Goal: Complete application form: Complete application form

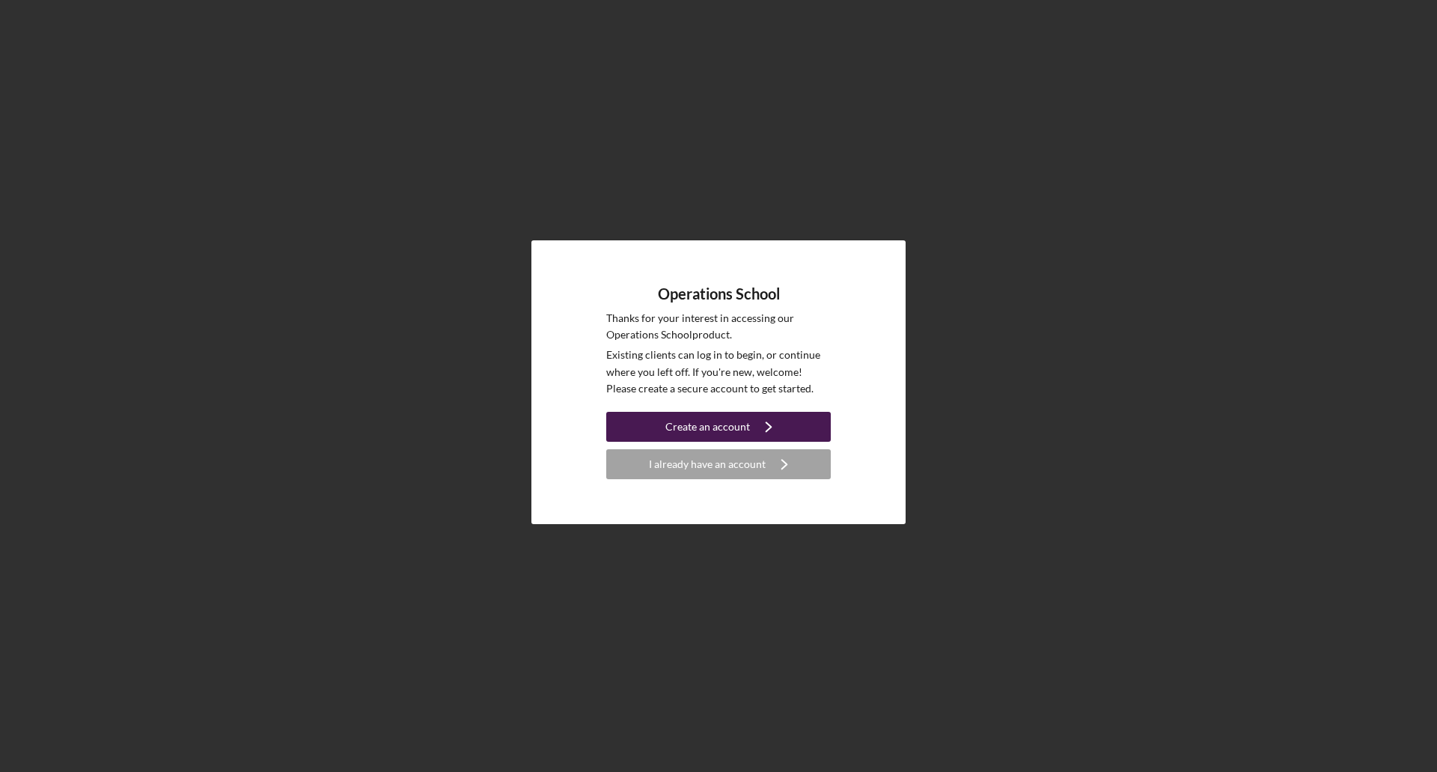
click at [772, 417] on icon "Icon/Navigate" at bounding box center [768, 426] width 37 height 37
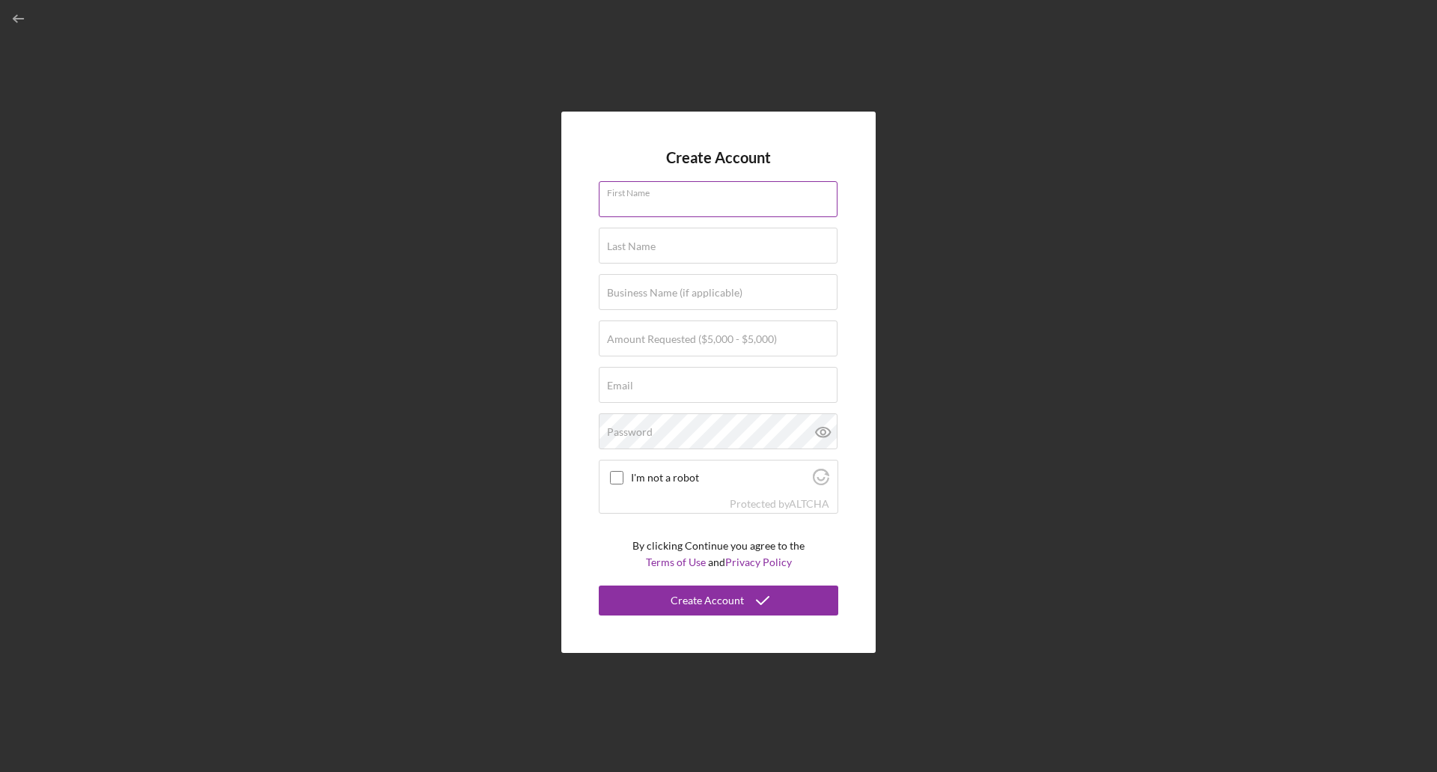
click at [755, 204] on input "First Name" at bounding box center [718, 199] width 239 height 36
type input "Ashley"
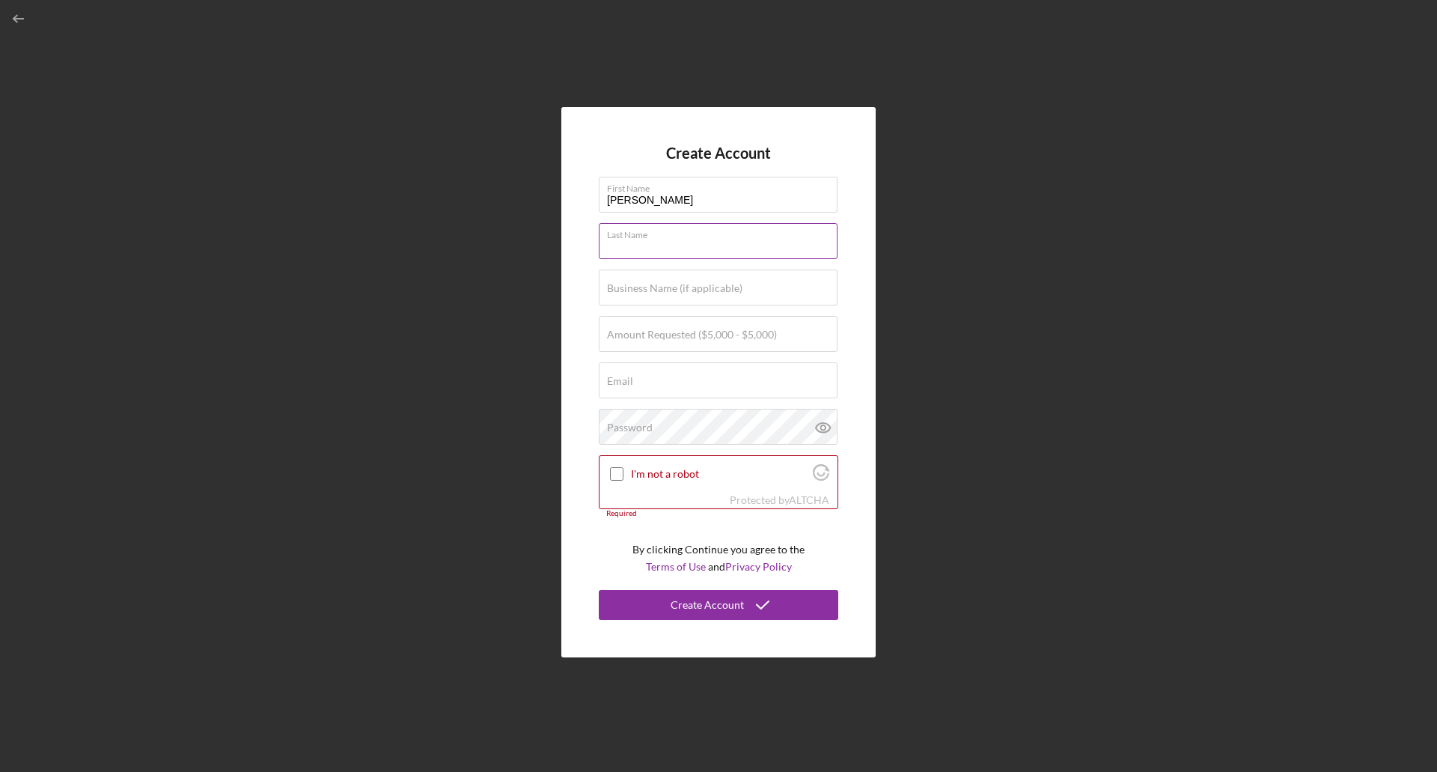
click at [707, 241] on input "Last Name" at bounding box center [718, 241] width 239 height 36
type input "Andrews"
click at [707, 282] on label "Business Name (if applicable)" at bounding box center [675, 288] width 136 height 12
click at [707, 281] on input "Business Name (if applicable)" at bounding box center [718, 288] width 239 height 36
type input "Give Warm Socks"
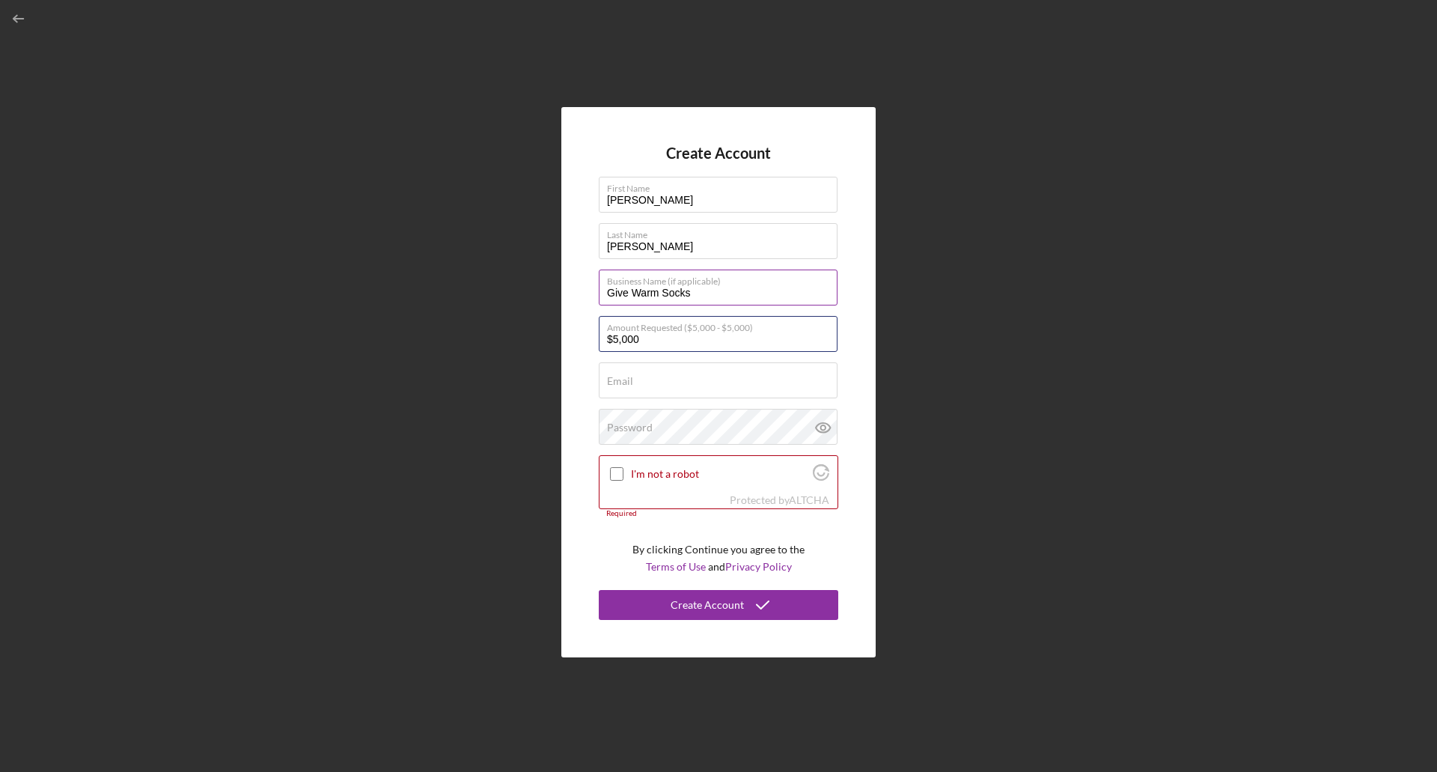
type input "$5,000"
type input "[EMAIL_ADDRESS][DOMAIN_NAME]"
click at [618, 470] on input "I'm not a robot" at bounding box center [616, 473] width 13 height 13
checkbox input "true"
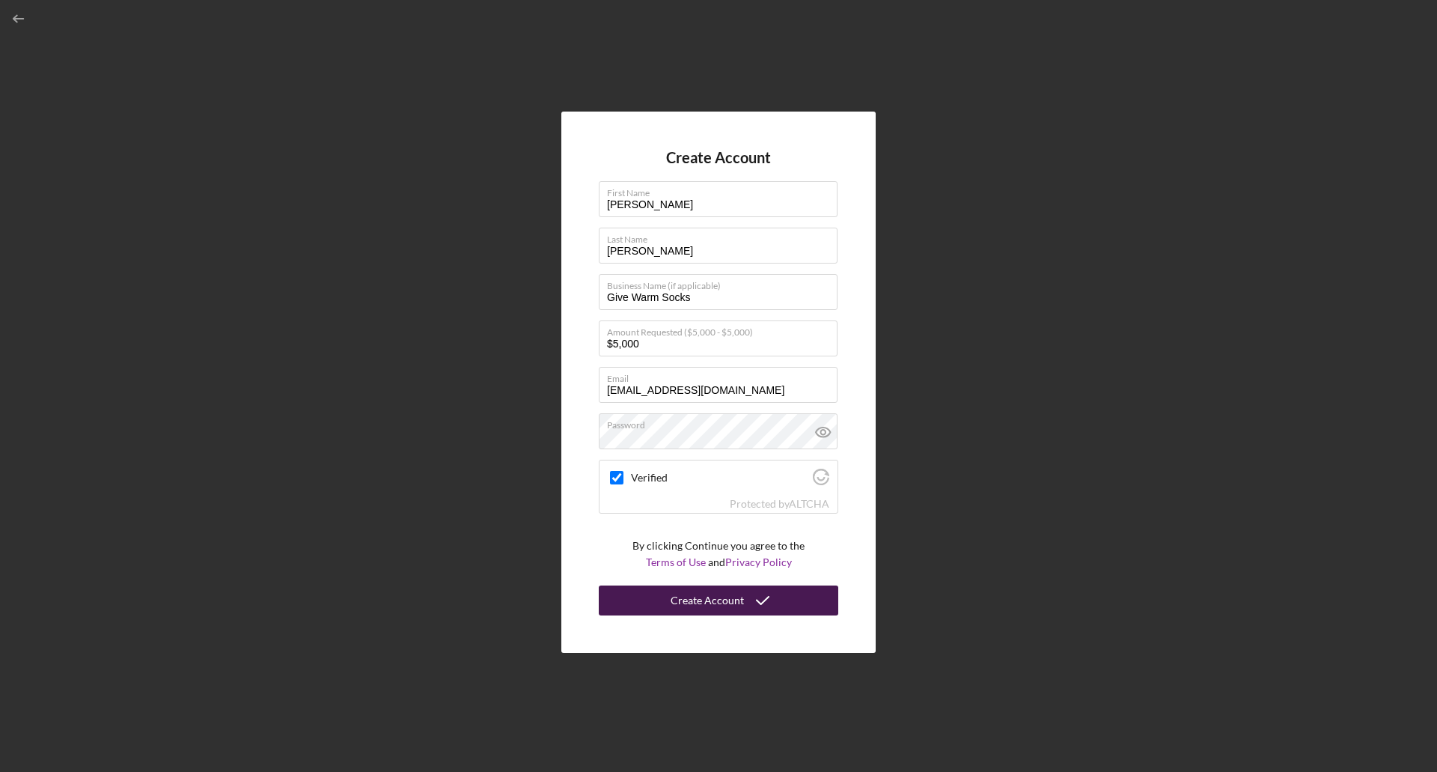
click at [721, 602] on div "Create Account" at bounding box center [707, 600] width 73 height 30
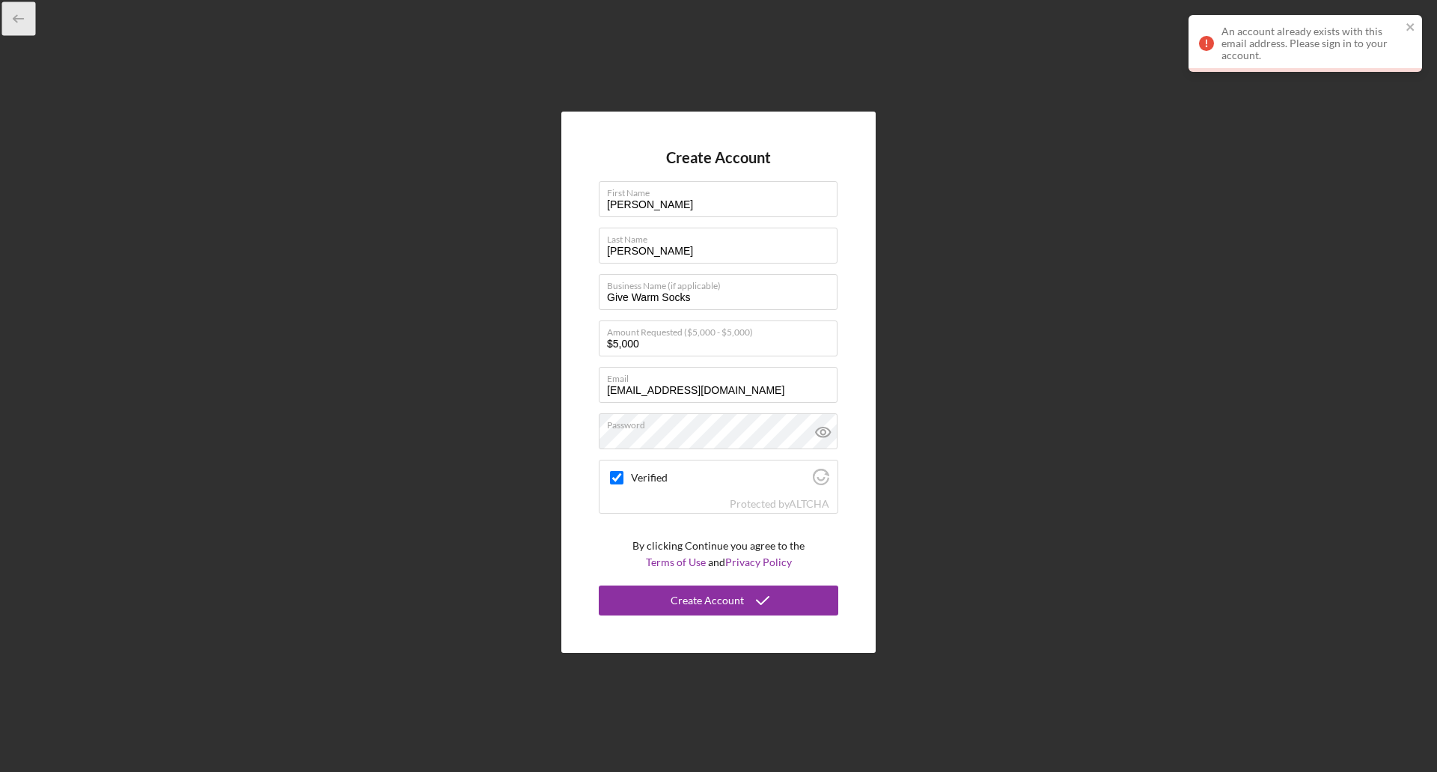
click at [16, 19] on icon "button" at bounding box center [19, 19] width 34 height 34
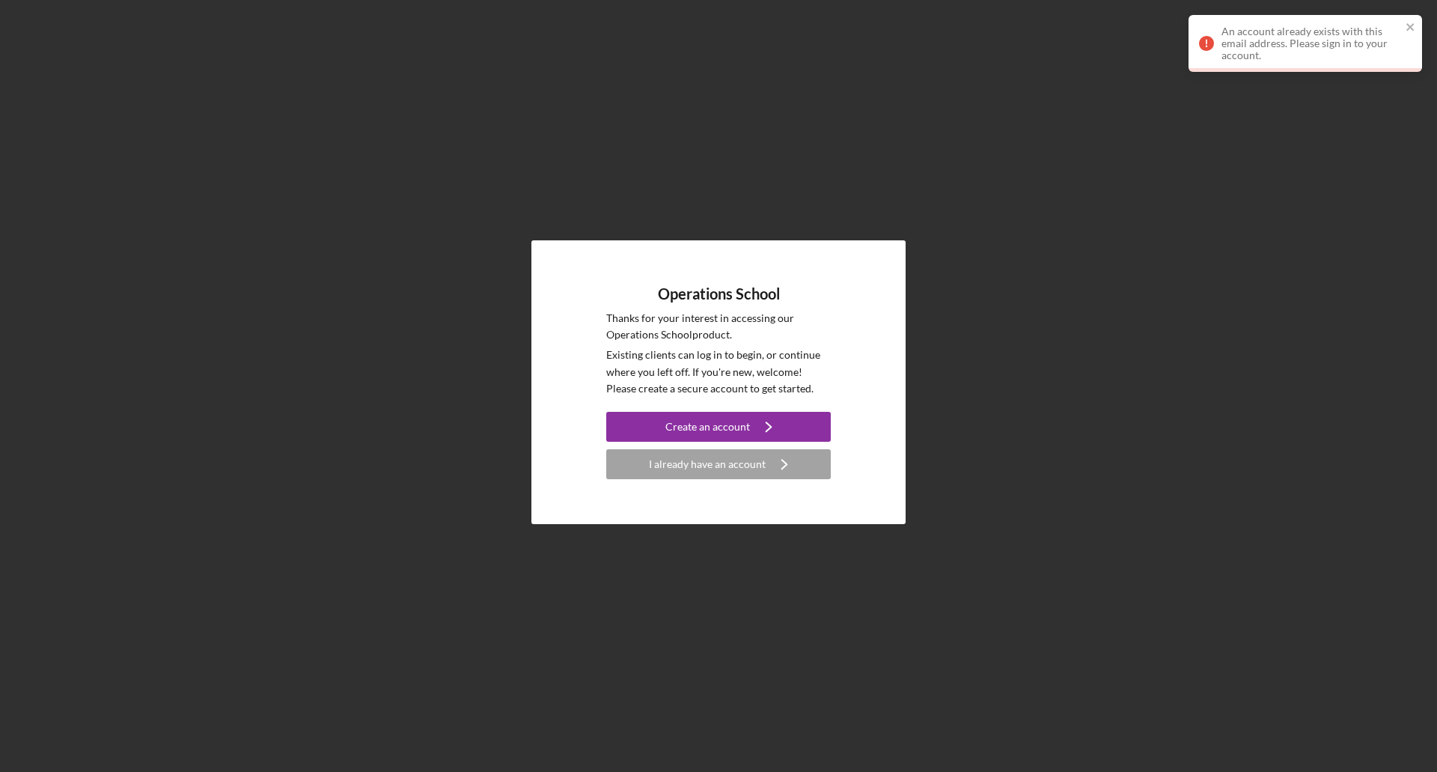
click at [16, 19] on div "Operations School Thanks for your interest in accessing our Operations School p…" at bounding box center [718, 382] width 1422 height 764
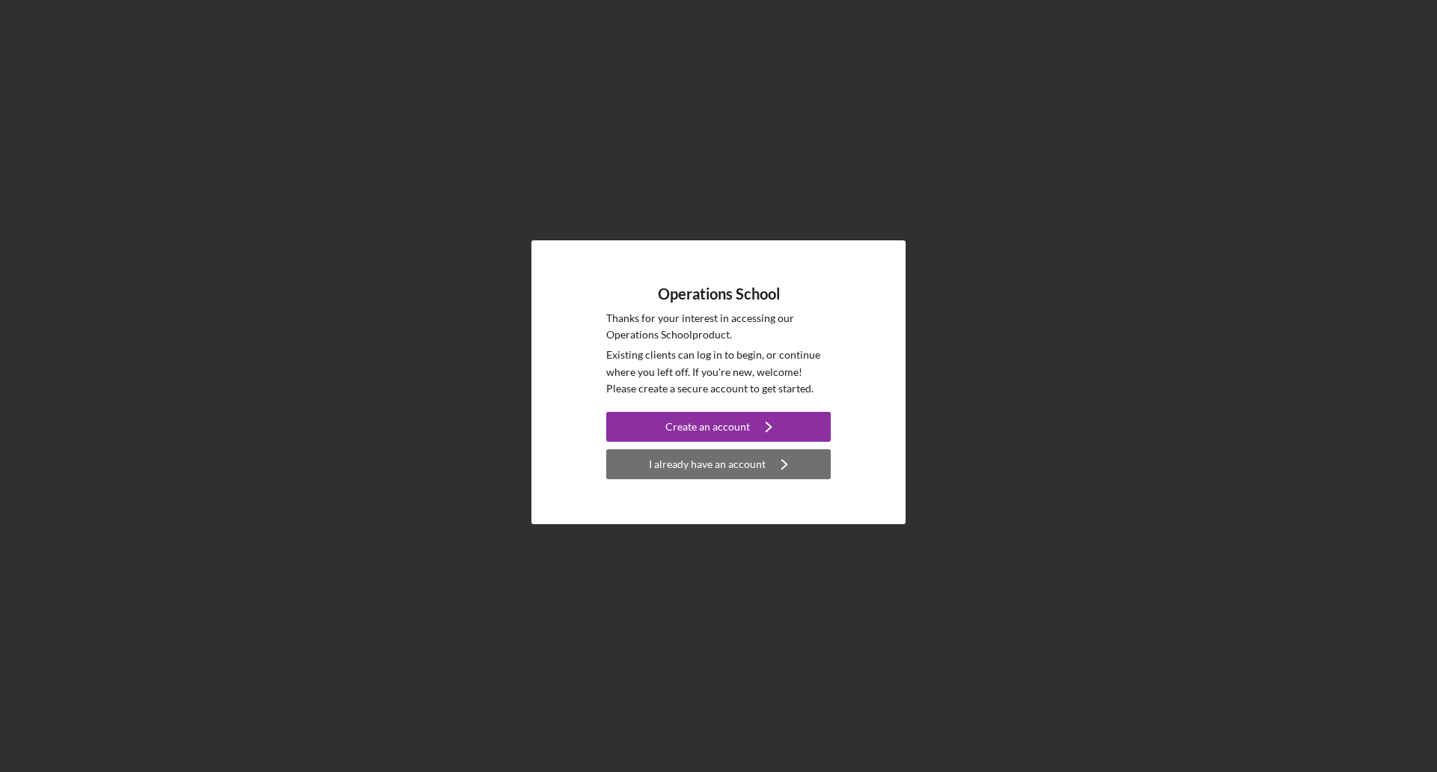
click at [700, 458] on div "I already have an account" at bounding box center [707, 464] width 117 height 30
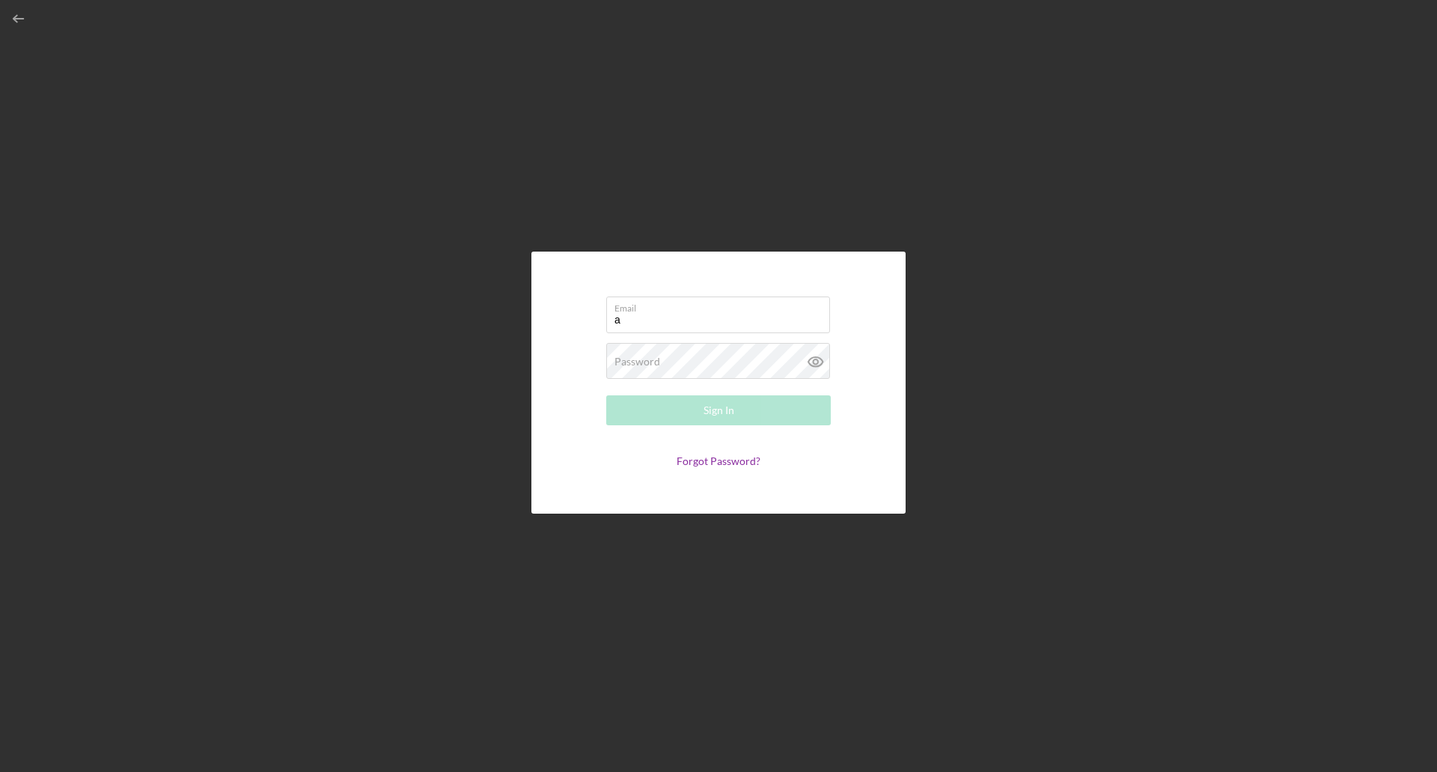
type input "[EMAIL_ADDRESS][DOMAIN_NAME]"
click at [704, 358] on div "Password Required" at bounding box center [718, 361] width 225 height 37
click at [606, 395] on button "Sign In" at bounding box center [718, 410] width 225 height 30
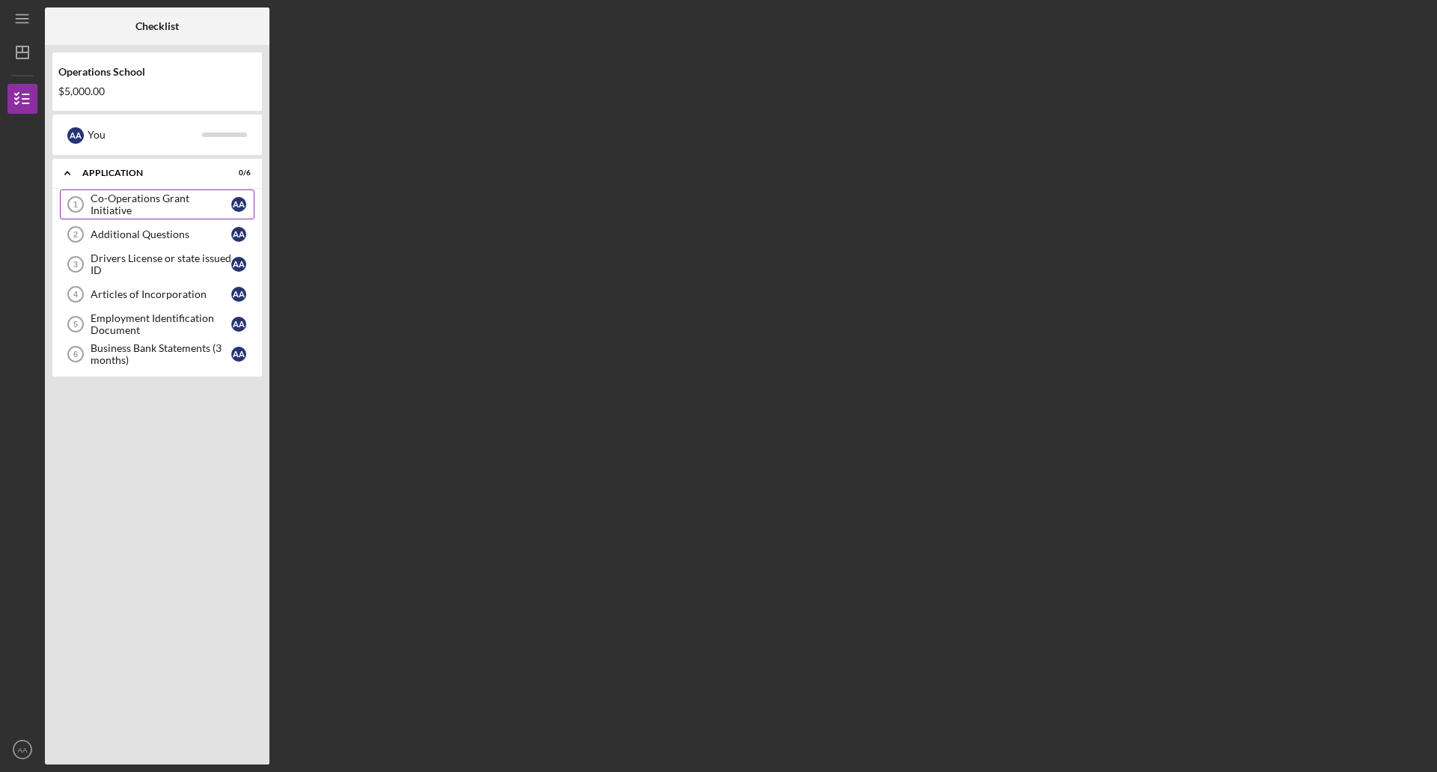
click at [136, 211] on link "Co-Operations Grant Initiative 1 Co-Operations Grant Initiative A A" at bounding box center [157, 204] width 195 height 30
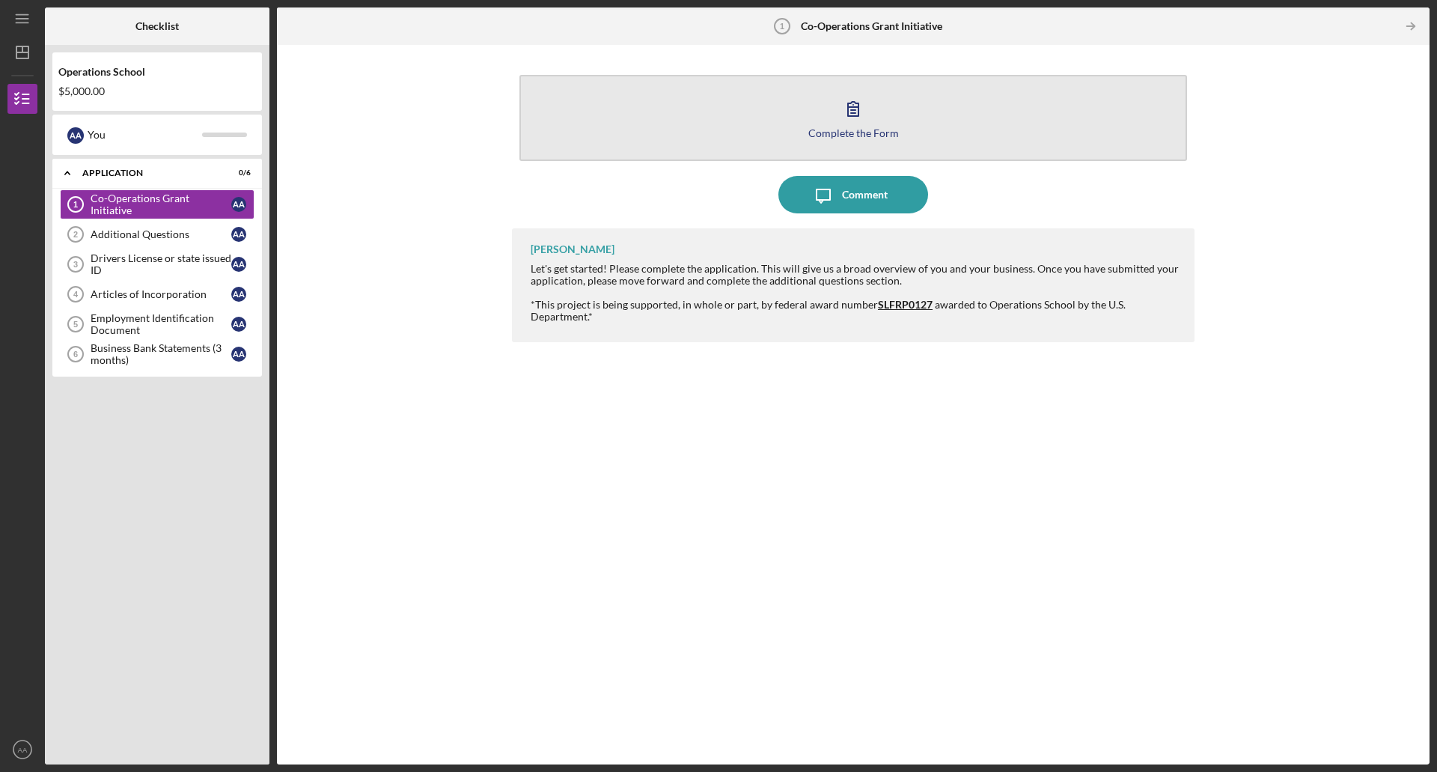
click at [819, 122] on button "Complete the Form Form" at bounding box center [854, 118] width 668 height 86
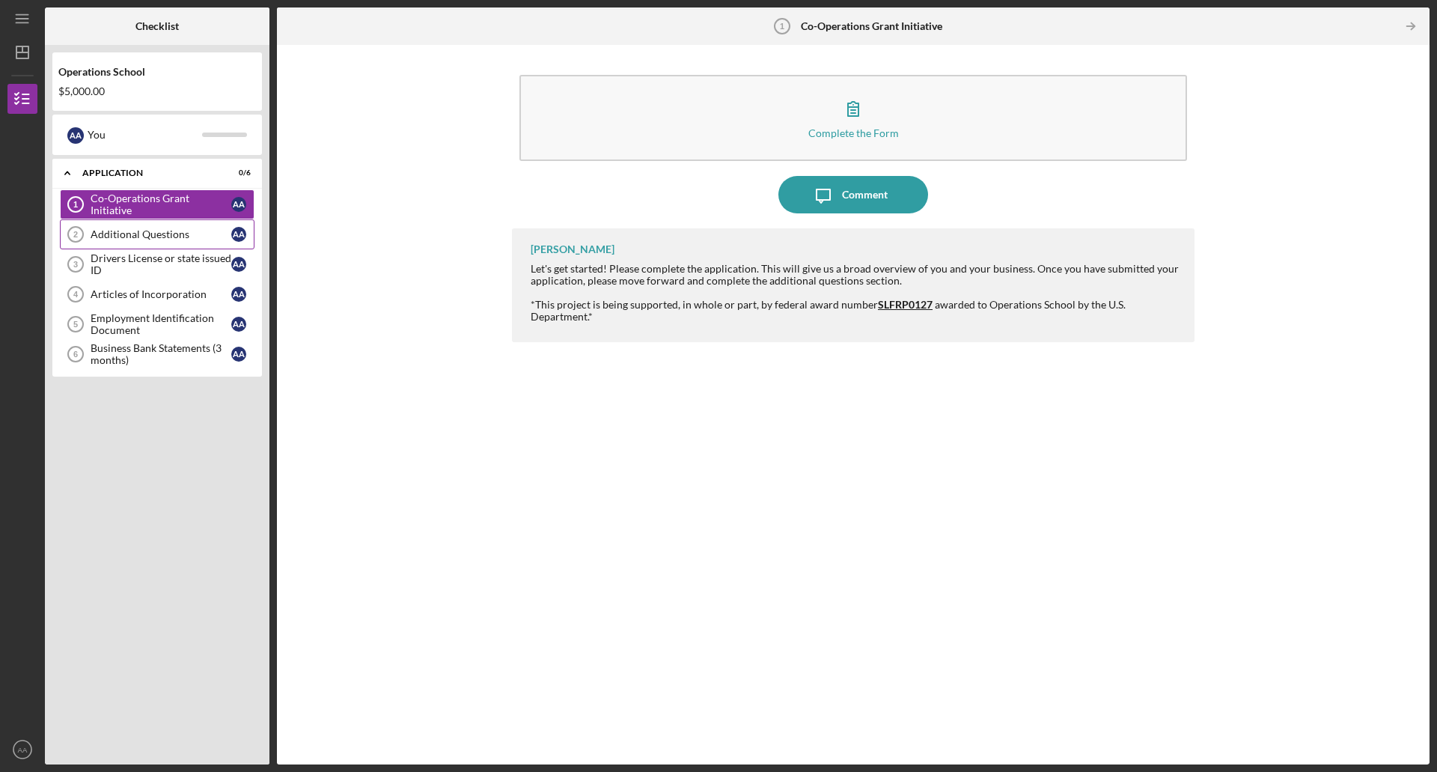
click at [193, 237] on div "Additional Questions" at bounding box center [161, 234] width 141 height 12
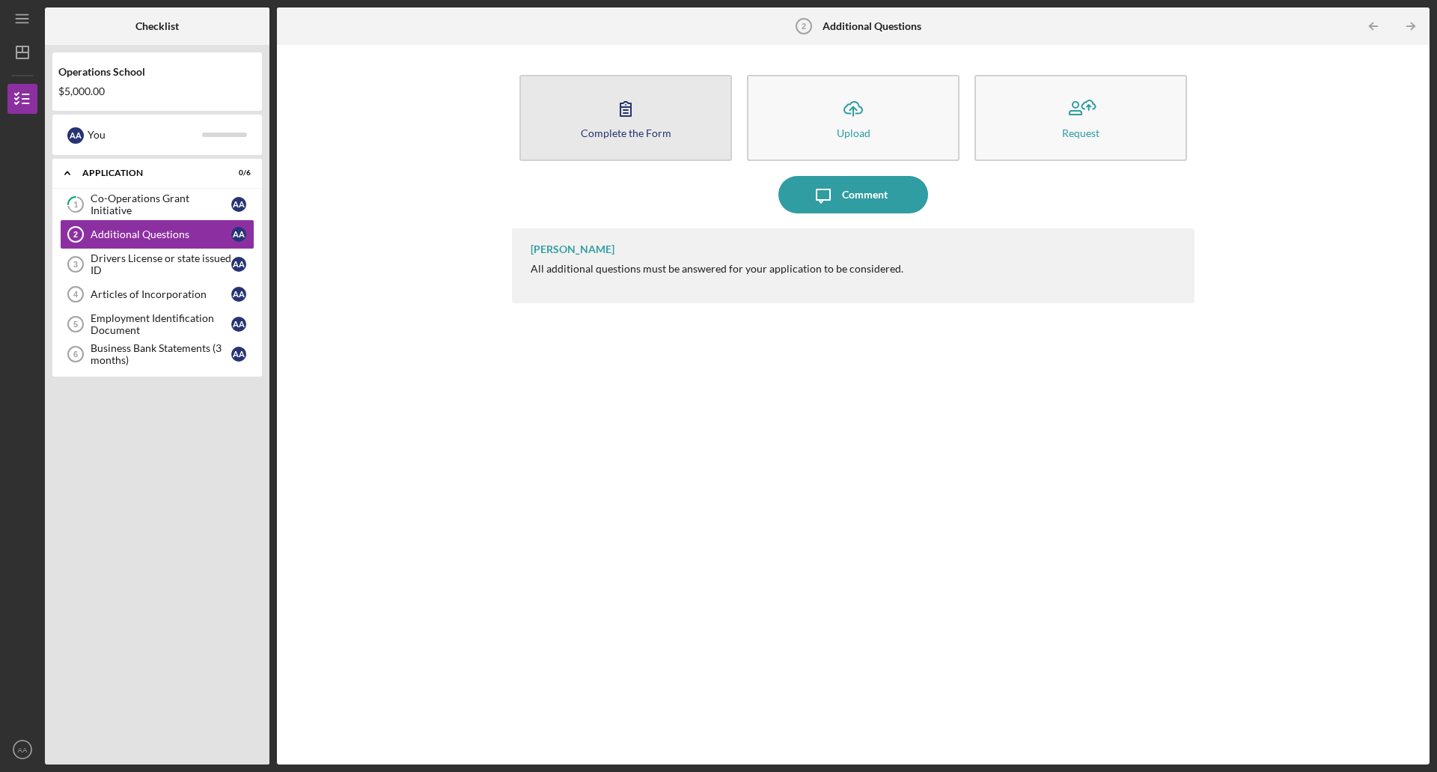
click at [620, 121] on icon "button" at bounding box center [625, 108] width 37 height 37
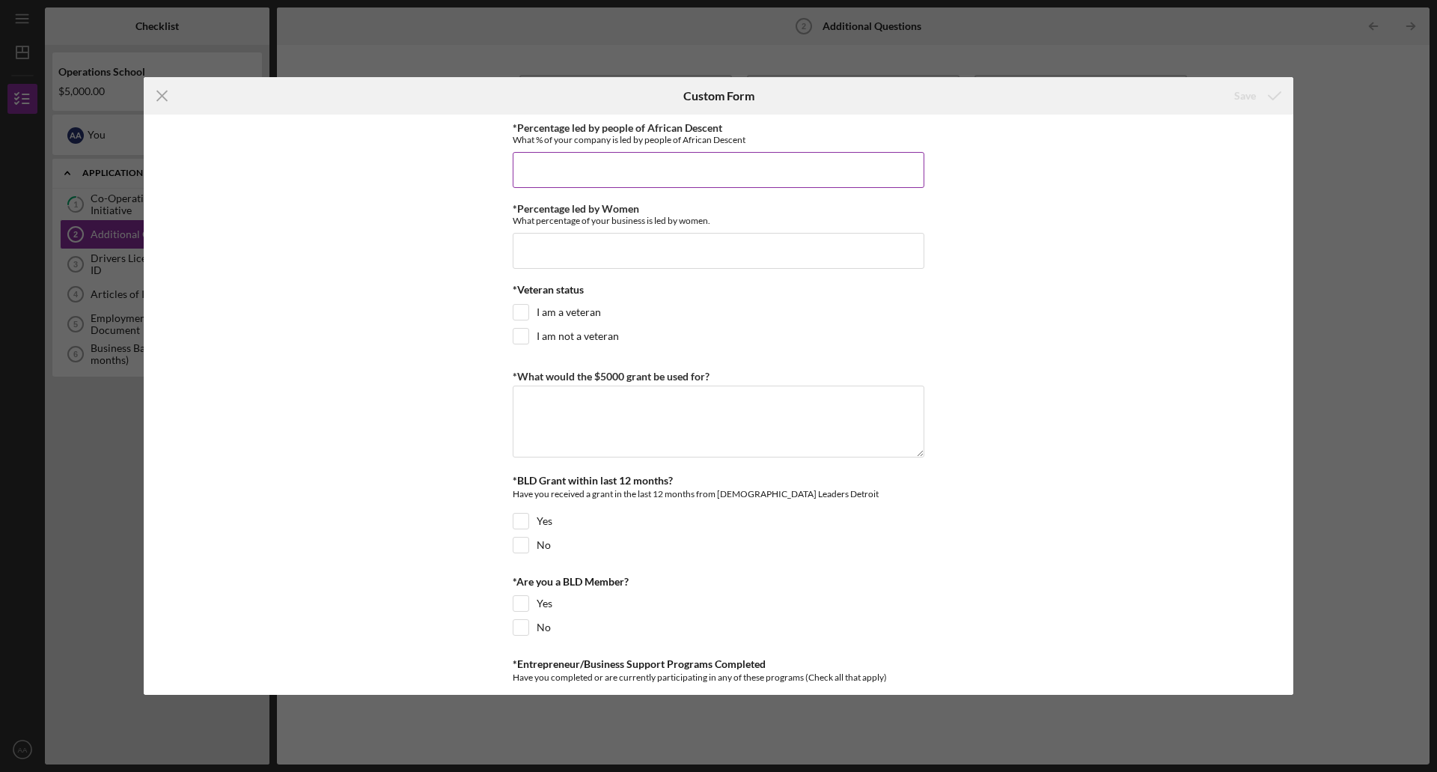
click at [741, 166] on input "*Percentage led by people of African Descent" at bounding box center [719, 170] width 412 height 36
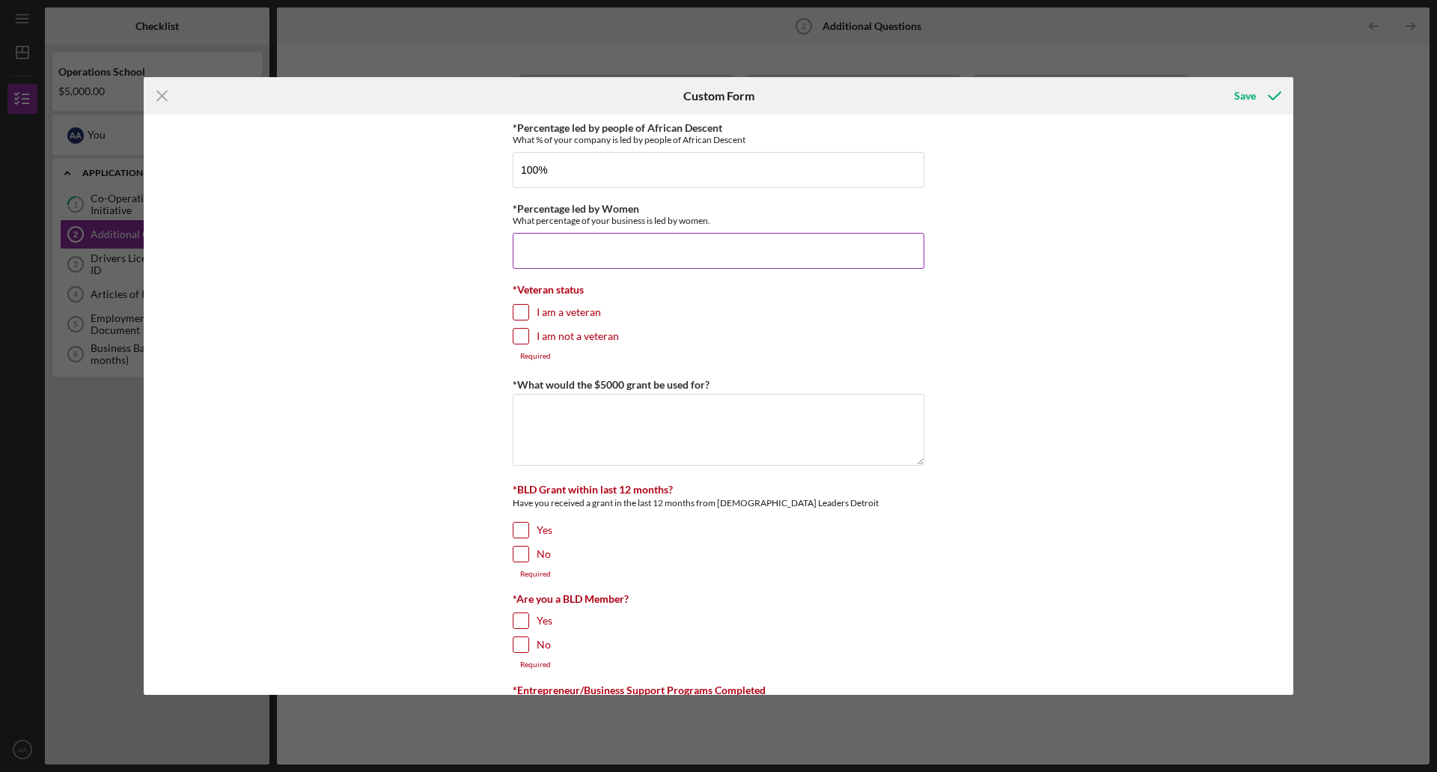
type input "100.00000%"
click at [762, 243] on input "*Percentage led by Women" at bounding box center [719, 251] width 412 height 36
type input "100.00000%"
click at [516, 332] on input "I am not a veteran" at bounding box center [521, 336] width 15 height 15
checkbox input "true"
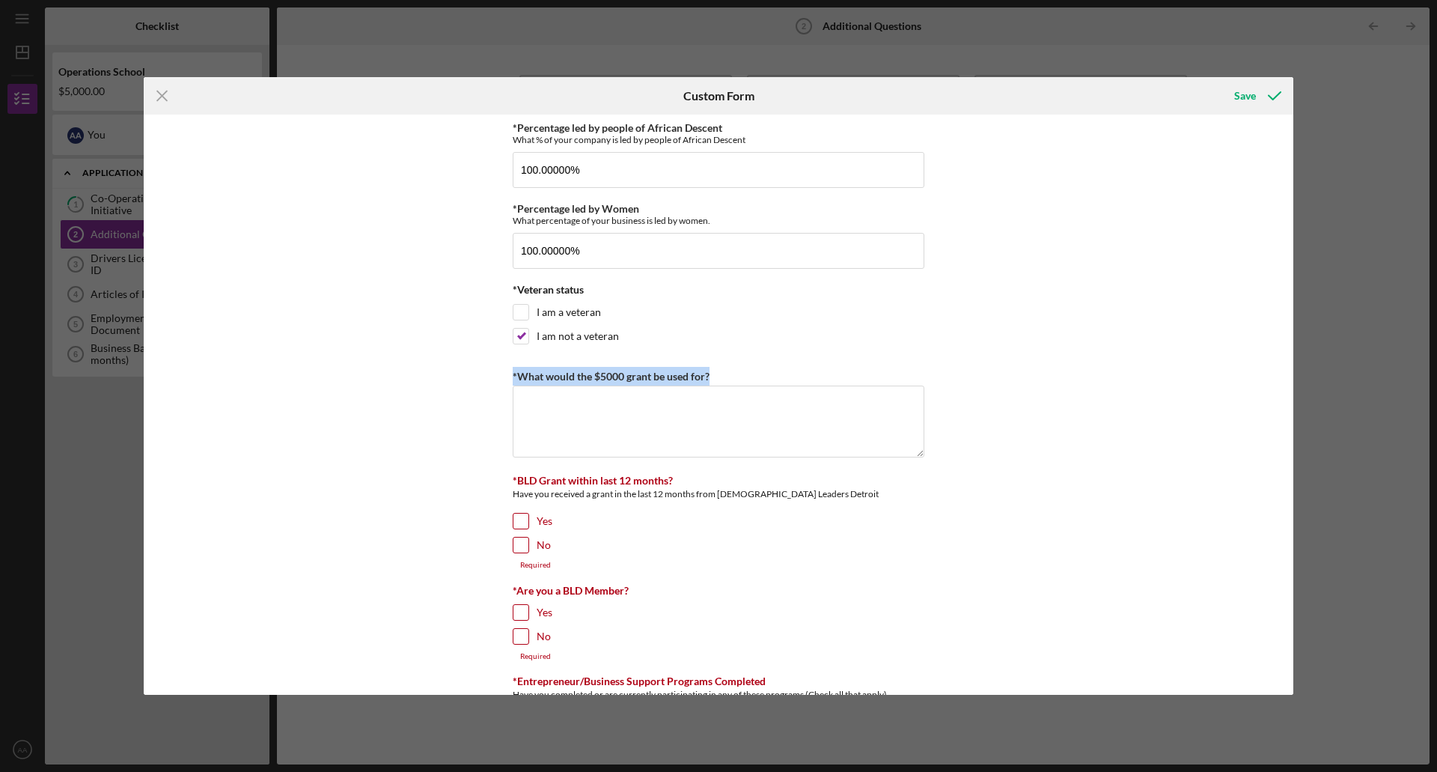
drag, startPoint x: 711, startPoint y: 374, endPoint x: 512, endPoint y: 360, distance: 199.6
click at [513, 360] on div "*Percentage led by people of African Descent What % of your company is led by p…" at bounding box center [719, 639] width 412 height 1034
copy label "*What would the $5000 grant be used for?"
click at [640, 399] on textarea "*What would the $5000 grant be used for?" at bounding box center [719, 422] width 412 height 72
paste textarea "Lor $4,625 ipsum dolor si amet co adipiscing elit sed doeiusmo temp in Utla Etd…"
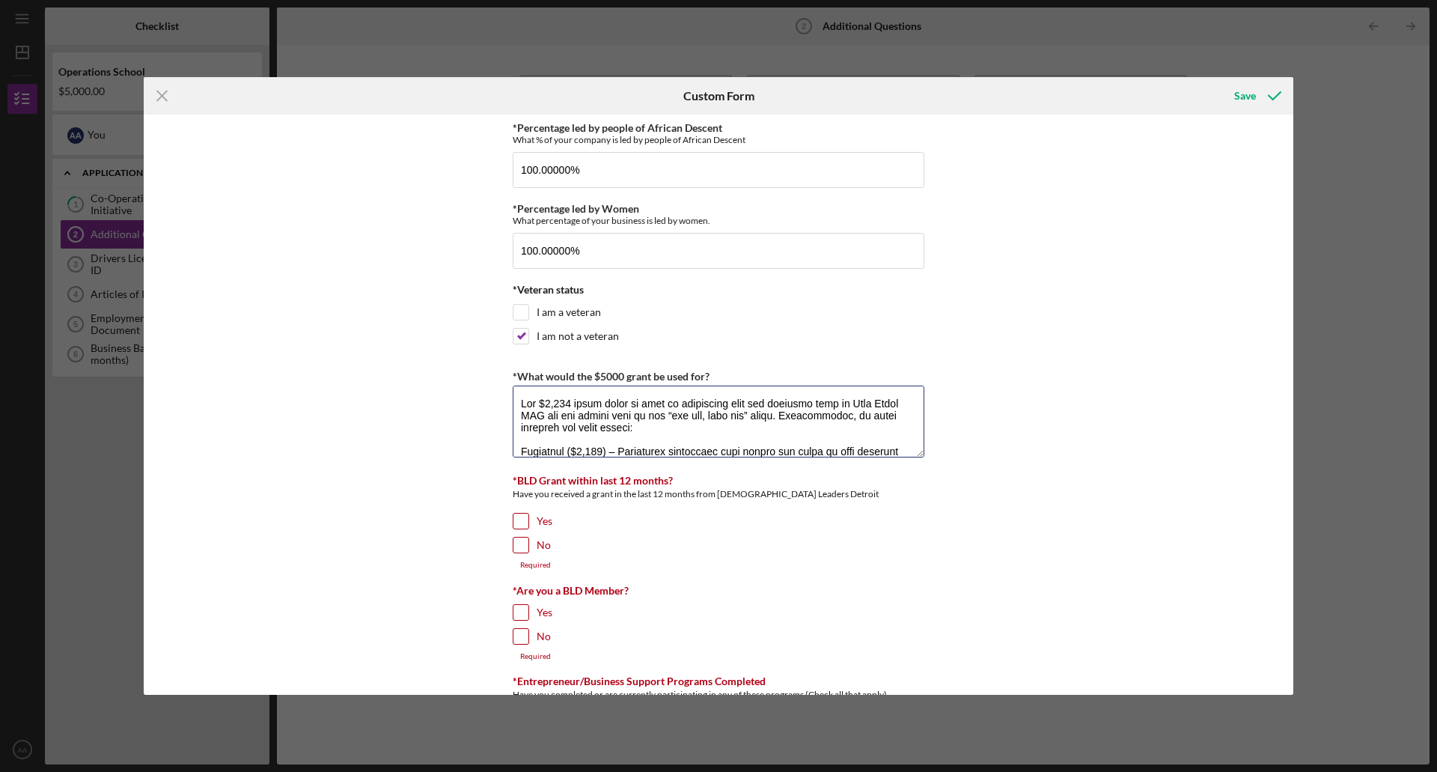
scroll to position [182, 0]
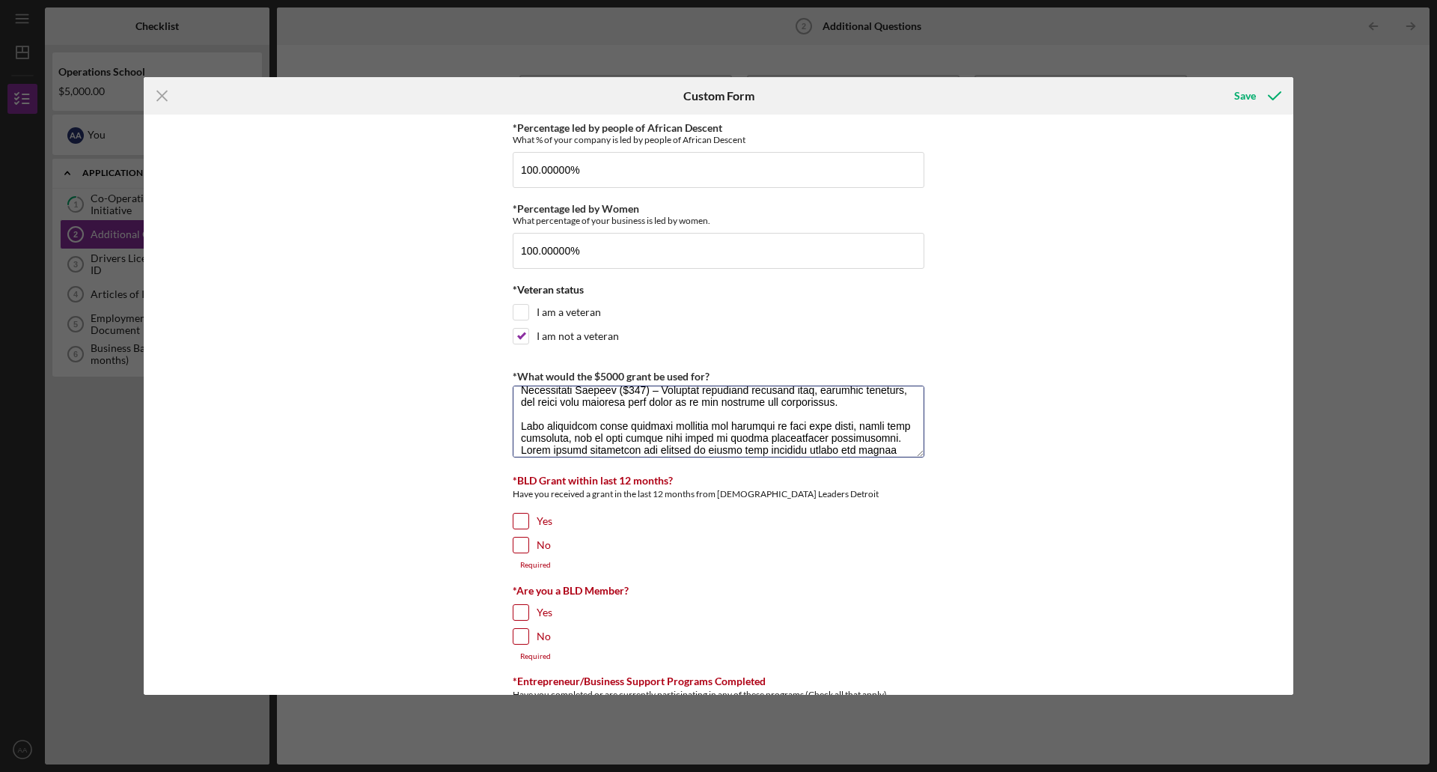
type textarea "Lor $4,625 ipsum dolor si amet co adipiscing elit sed doeiusmo temp in Utla Etd…"
click at [519, 550] on input "No" at bounding box center [521, 545] width 15 height 15
checkbox input "true"
click at [520, 627] on input "No" at bounding box center [521, 627] width 15 height 15
checkbox input "true"
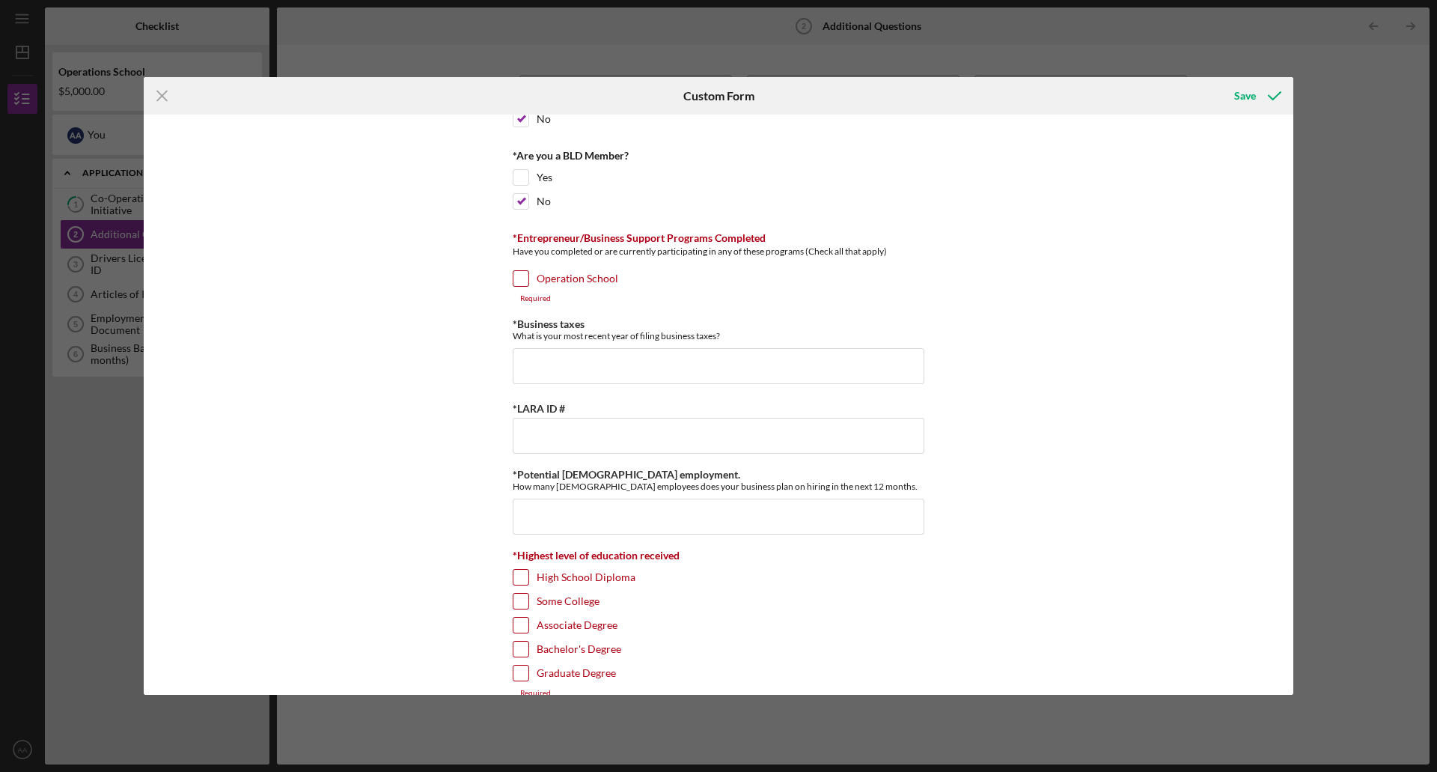
scroll to position [430, 0]
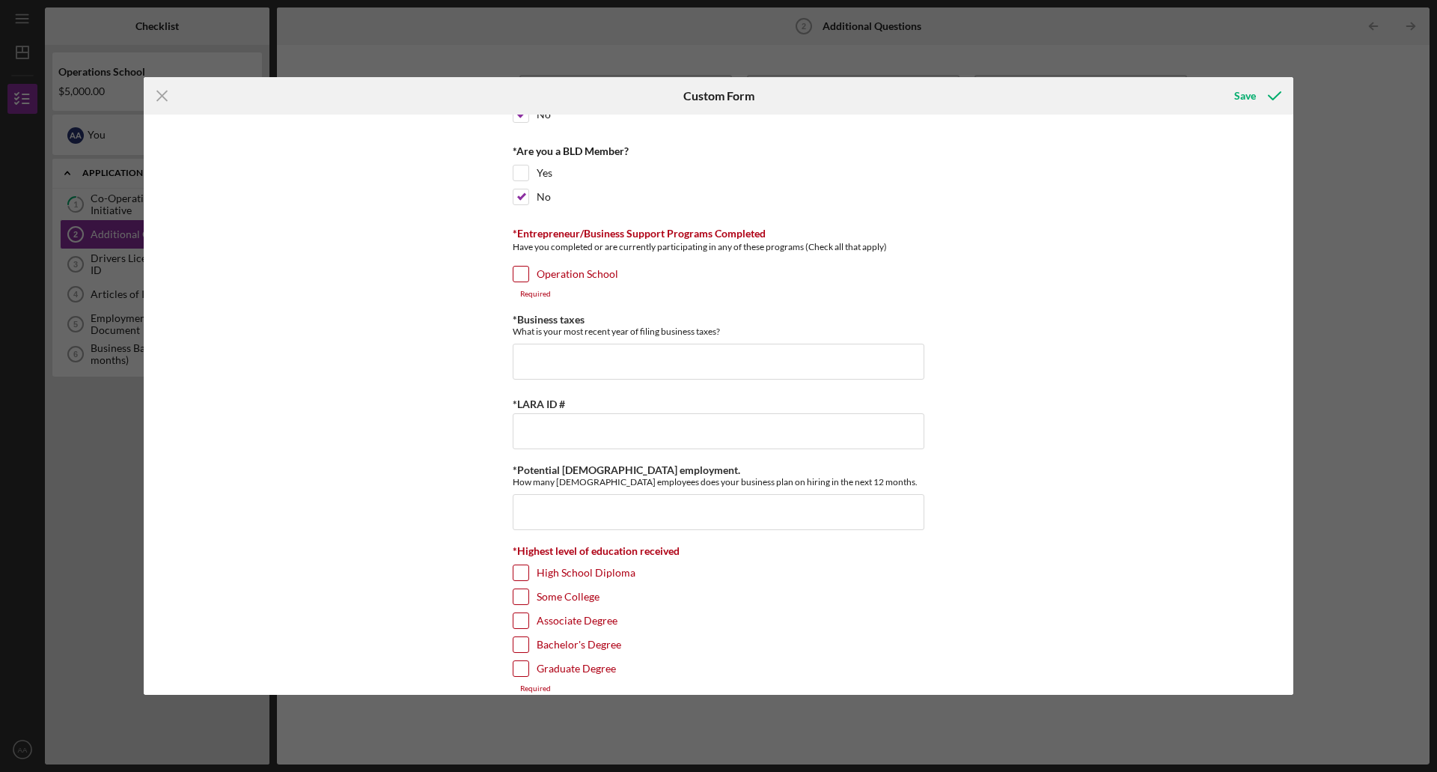
click at [520, 278] on input "Operation School" at bounding box center [521, 274] width 15 height 15
checkbox input "true"
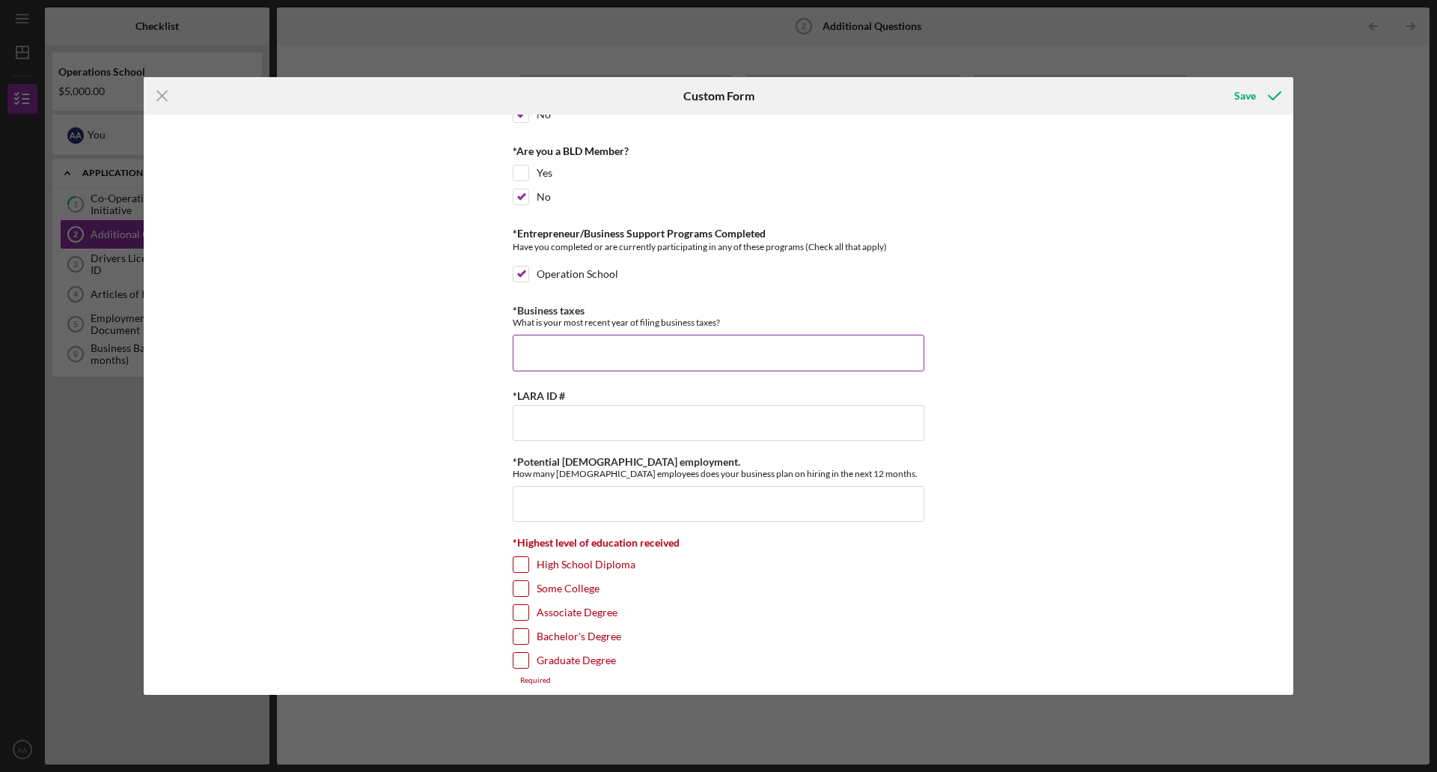
click at [558, 364] on input "*Business taxes" at bounding box center [719, 353] width 412 height 36
type input "n/a"
click at [748, 508] on input "*Potential [DEMOGRAPHIC_DATA] employment." at bounding box center [719, 504] width 412 height 36
type input "3"
click at [520, 665] on input "Graduate Degree" at bounding box center [521, 660] width 15 height 15
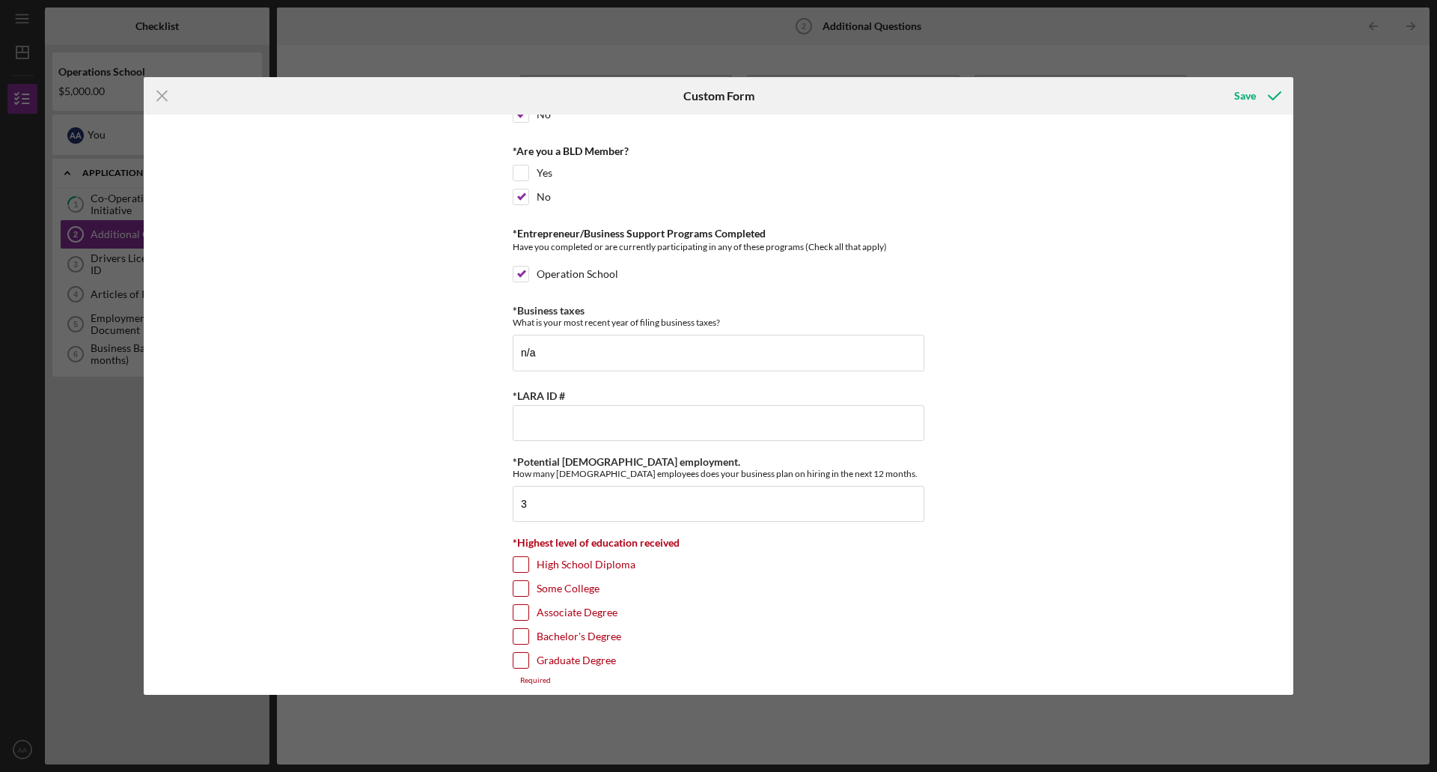
checkbox input "true"
click at [525, 637] on input "Bachelor's Degree" at bounding box center [521, 636] width 15 height 15
checkbox input "true"
click at [519, 654] on input "Graduate Degree" at bounding box center [521, 660] width 15 height 15
checkbox input "false"
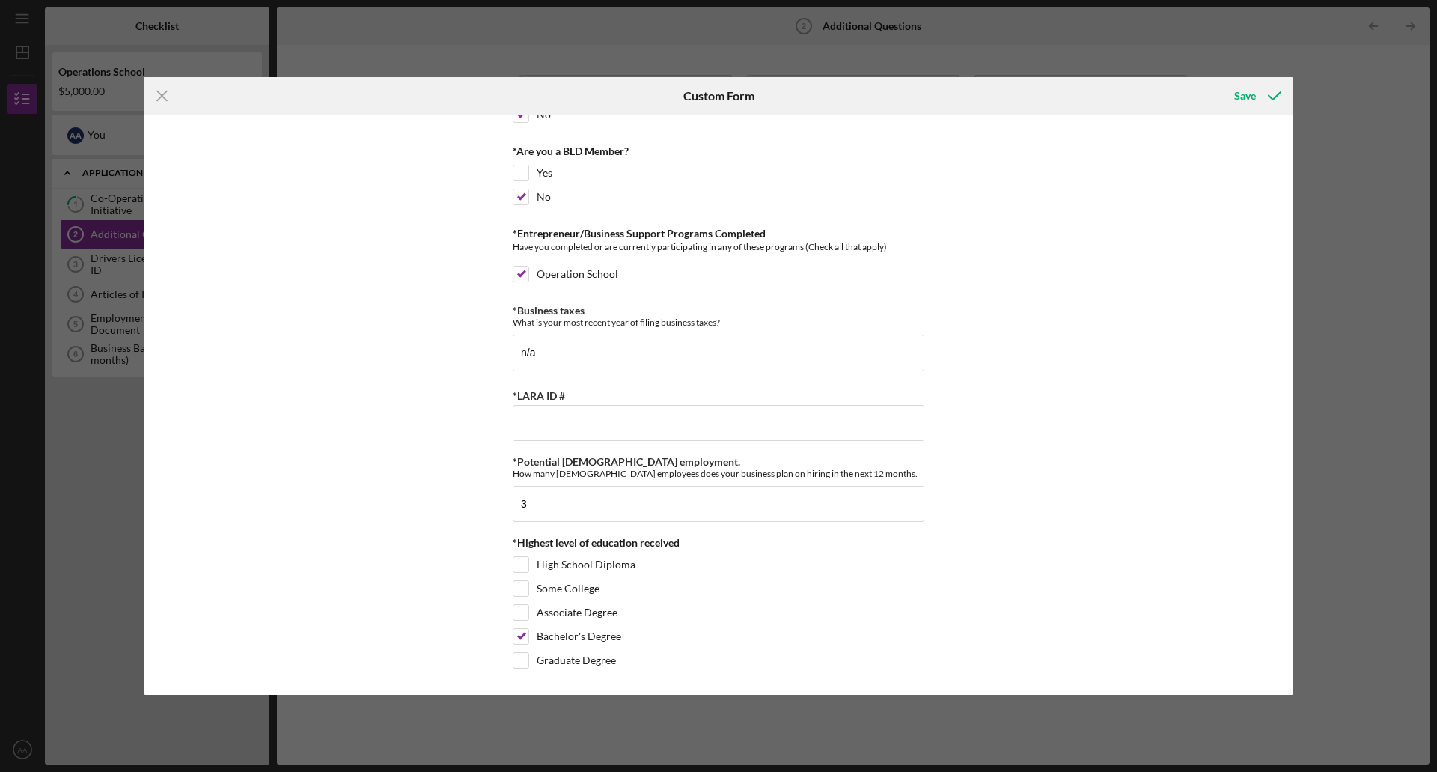
scroll to position [434, 0]
click at [1243, 99] on div "Save" at bounding box center [1246, 96] width 22 height 30
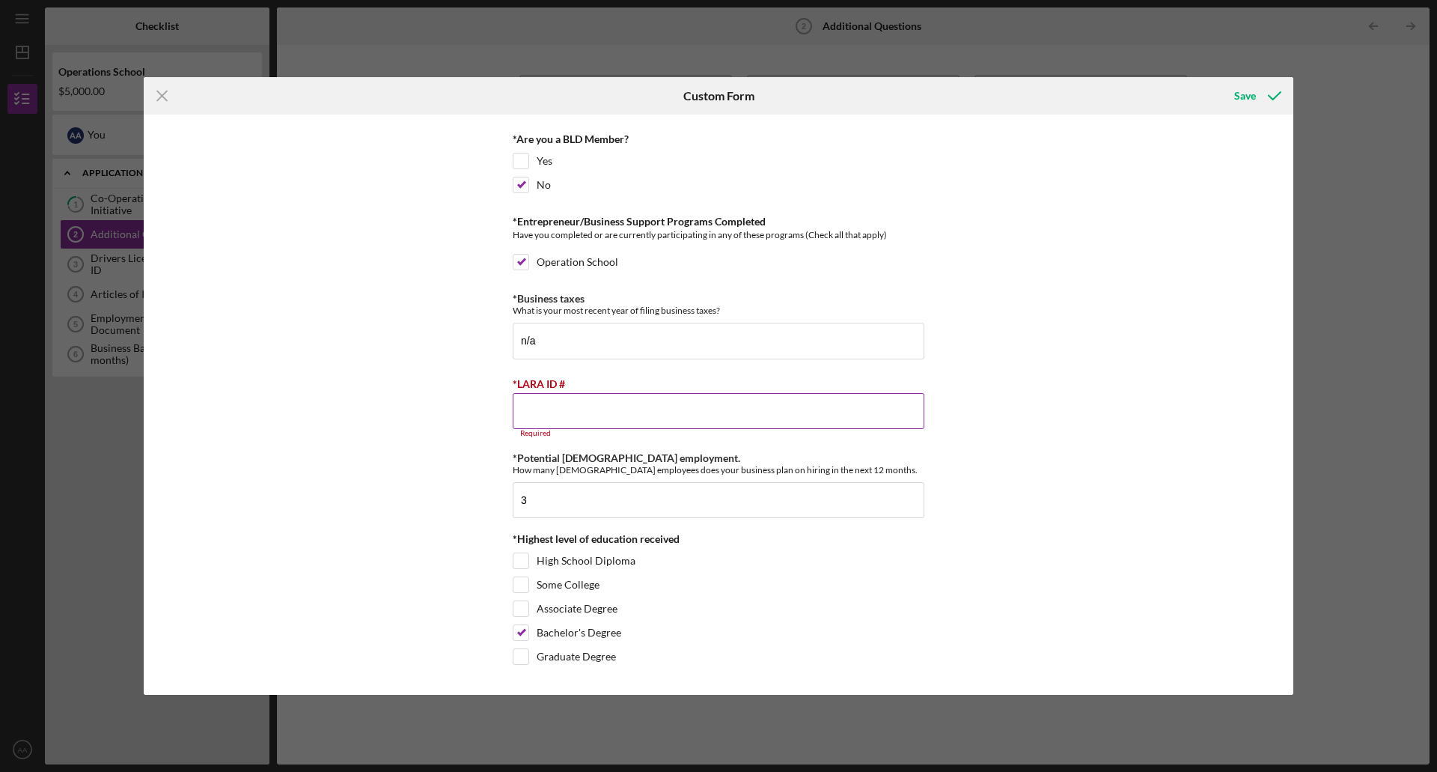
paste input "803369896"
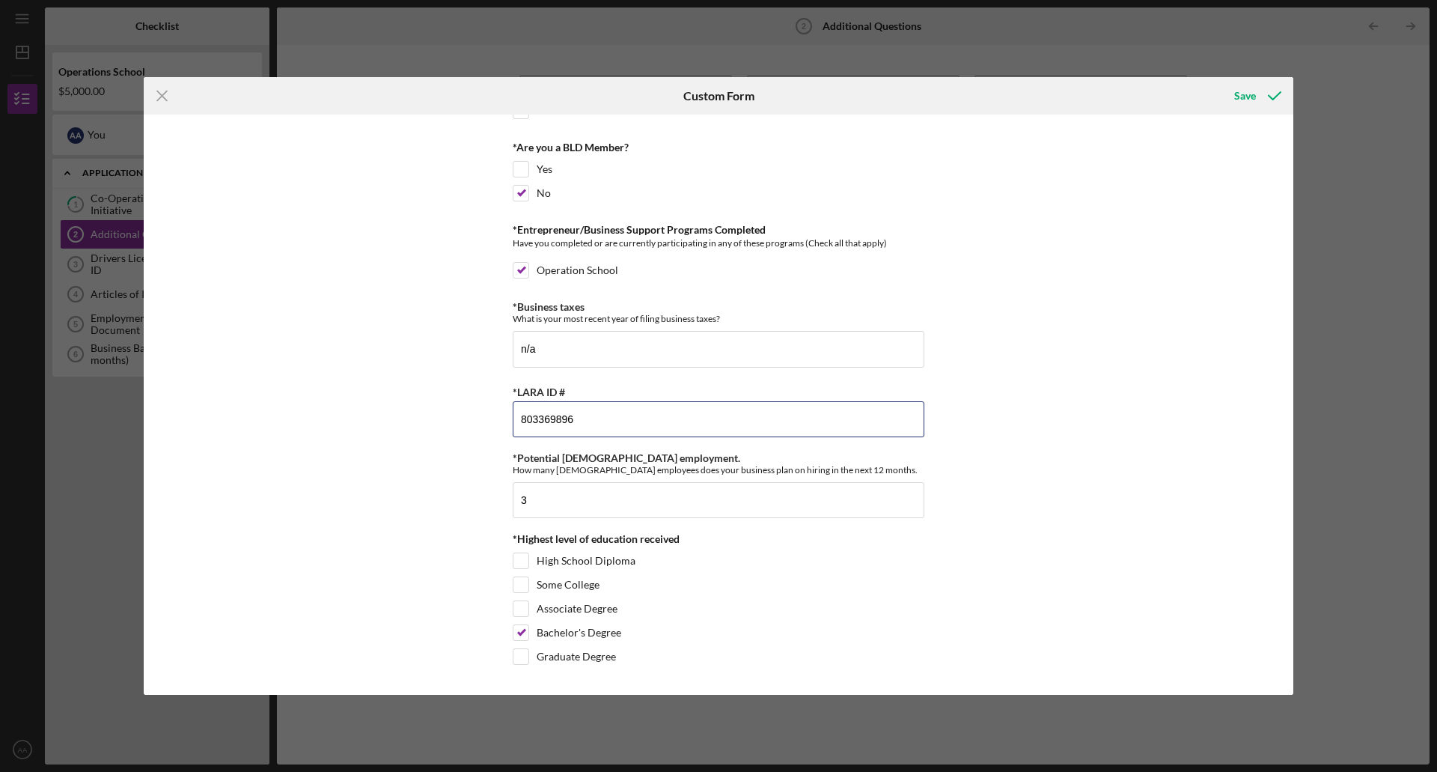
scroll to position [434, 0]
type input "803369896"
drag, startPoint x: 1288, startPoint y: 450, endPoint x: 1289, endPoint y: 508, distance: 57.7
click at [1289, 508] on div "*Percentage led by people of African Descent What % of your company is led by p…" at bounding box center [719, 405] width 1150 height 580
click at [1238, 94] on div "Save" at bounding box center [1246, 96] width 22 height 30
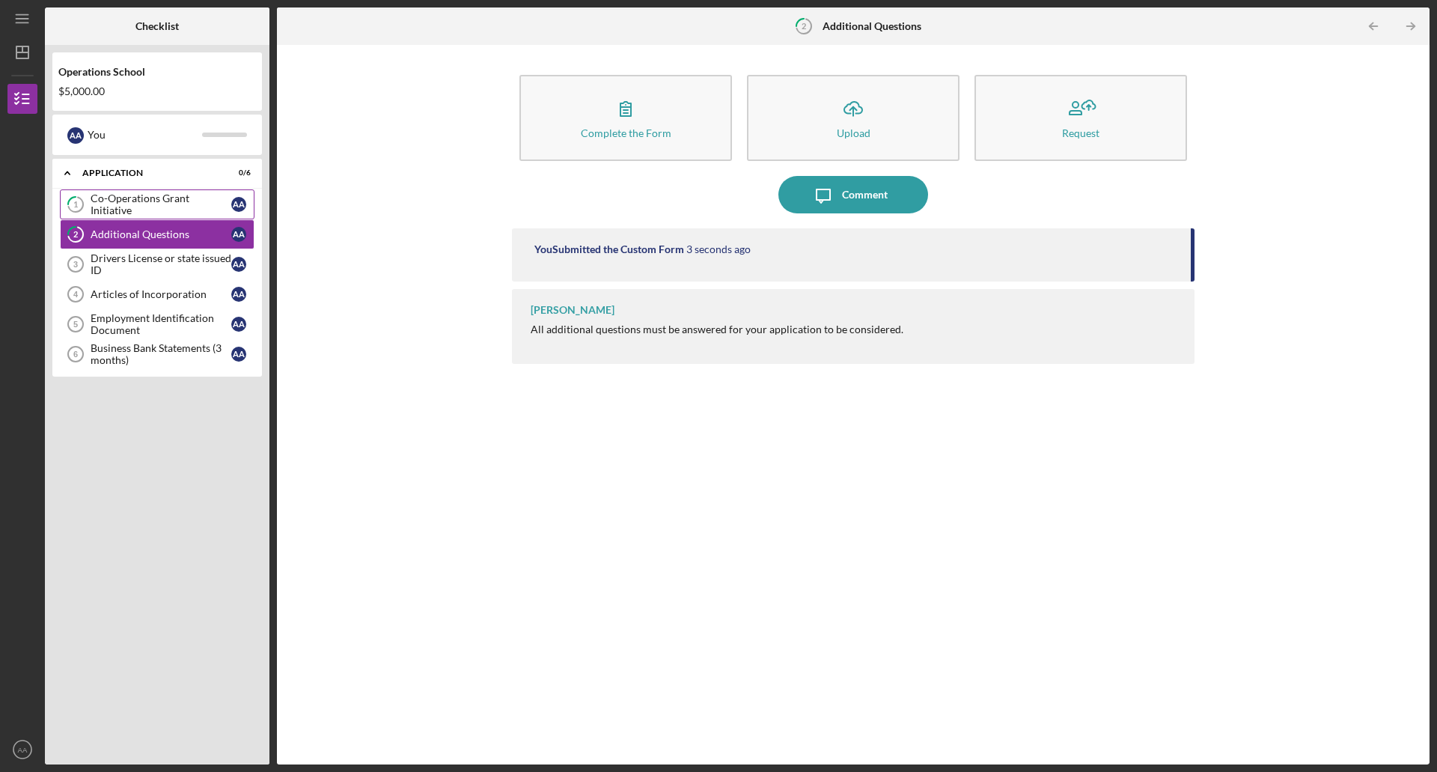
click at [157, 196] on link "1 Co-Operations Grant Initiative A A" at bounding box center [157, 204] width 195 height 30
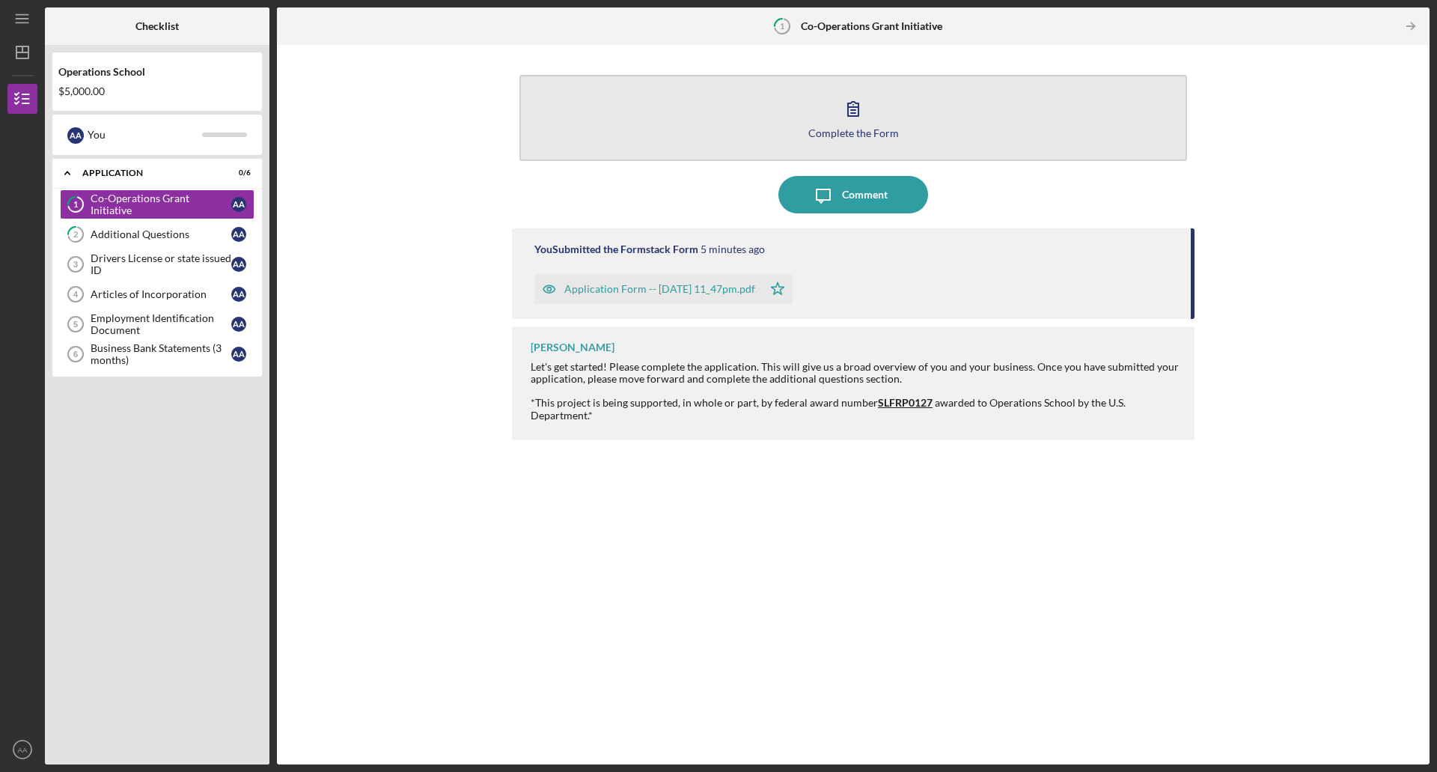
click at [835, 120] on icon "button" at bounding box center [853, 108] width 37 height 37
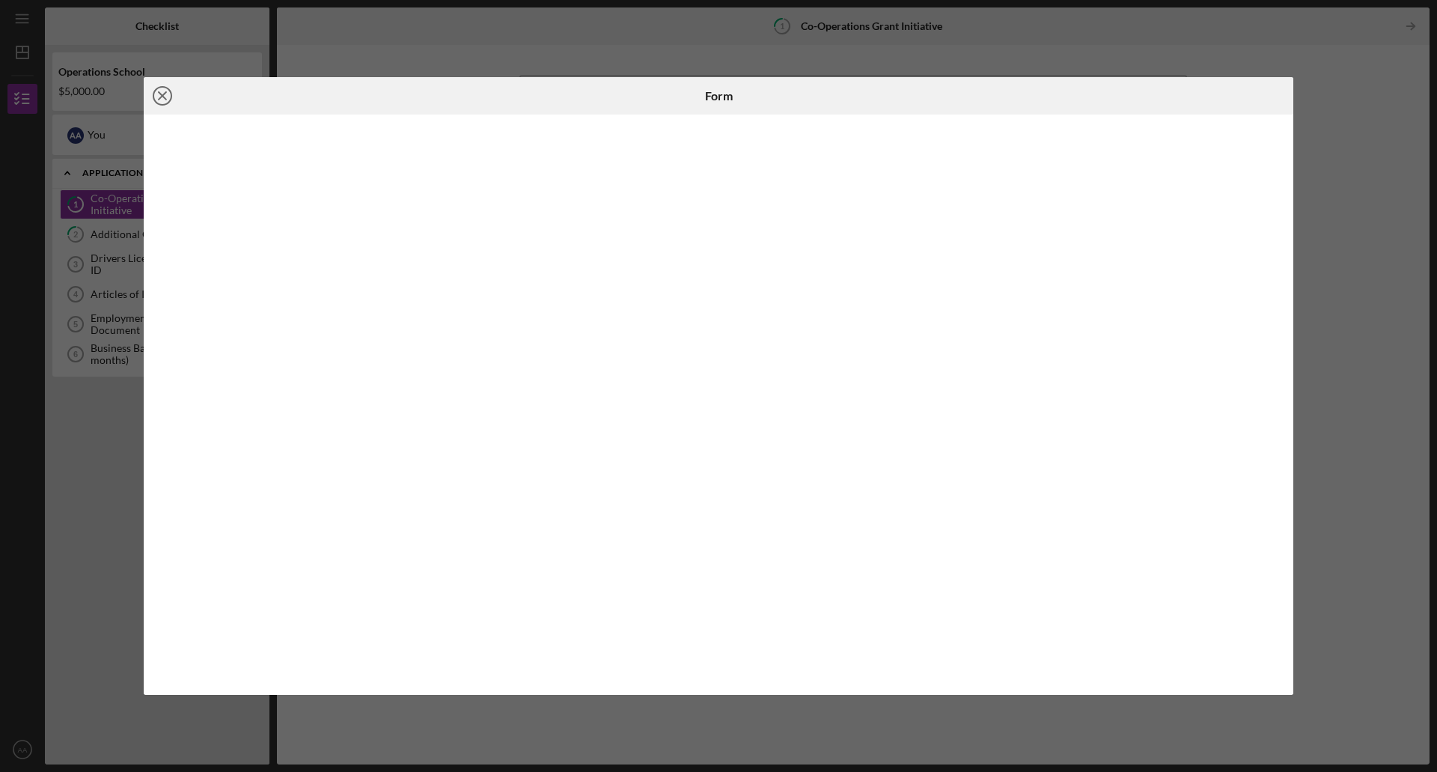
click at [162, 92] on icon "Icon/Close" at bounding box center [162, 95] width 37 height 37
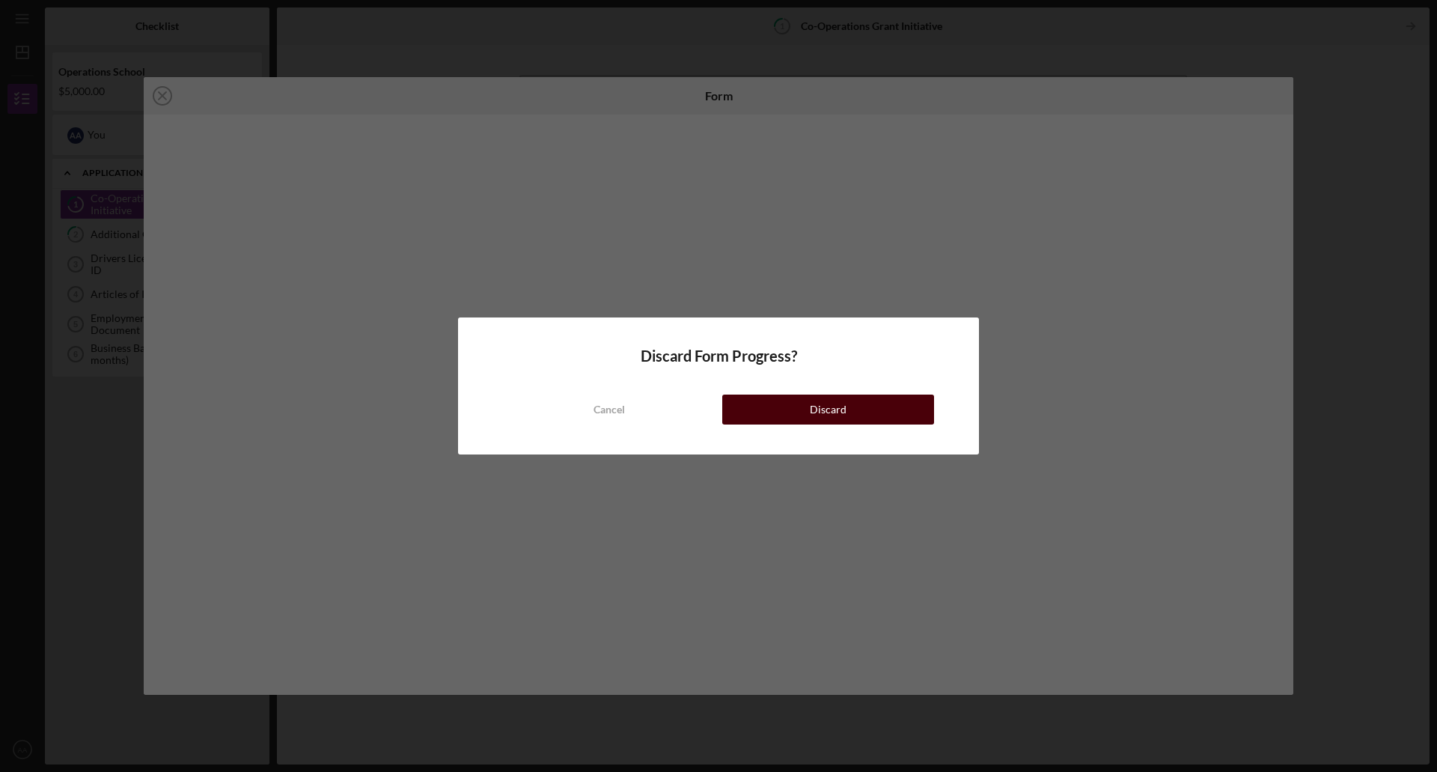
click at [799, 413] on button "Discard" at bounding box center [828, 410] width 212 height 30
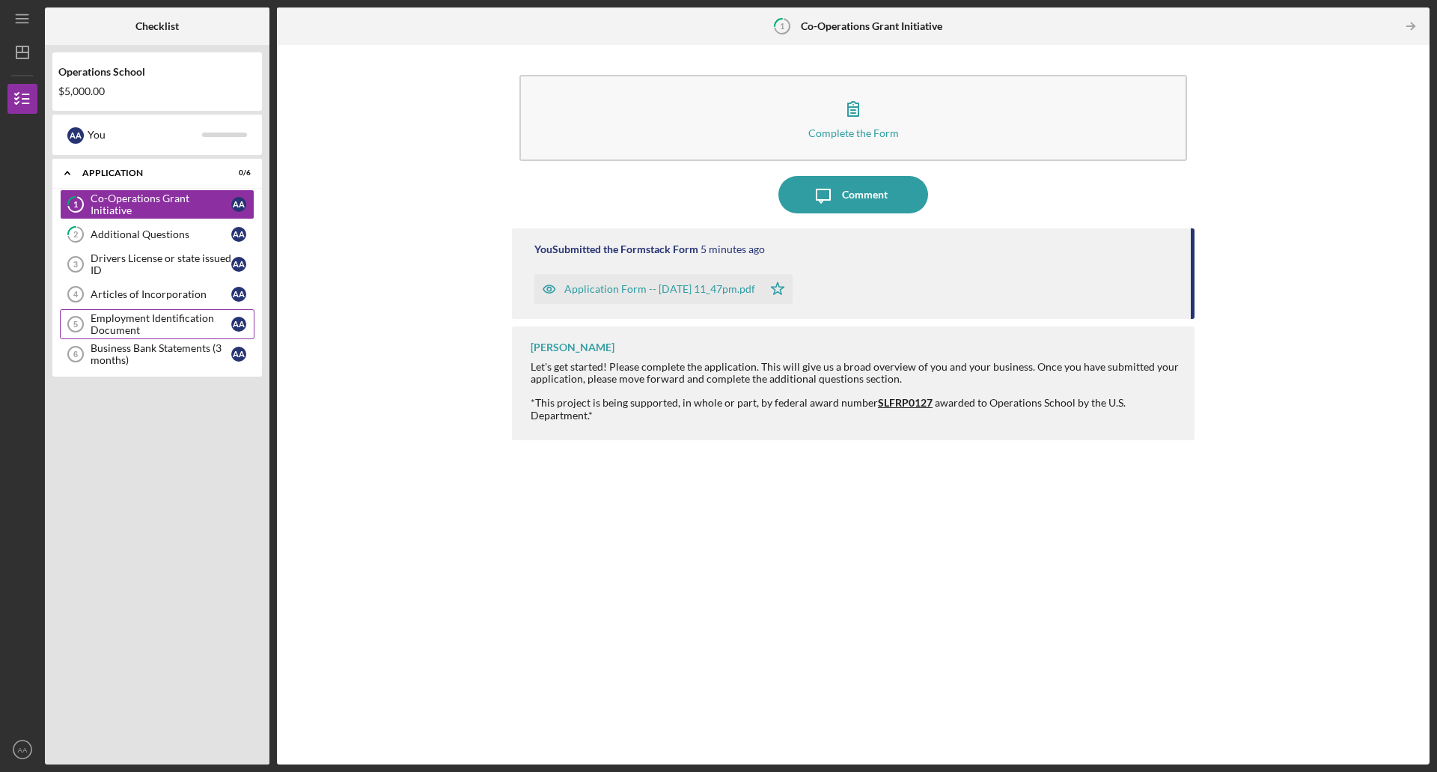
click at [122, 338] on link "Employment Identification Document 5 Employment Identification Document A A" at bounding box center [157, 324] width 195 height 30
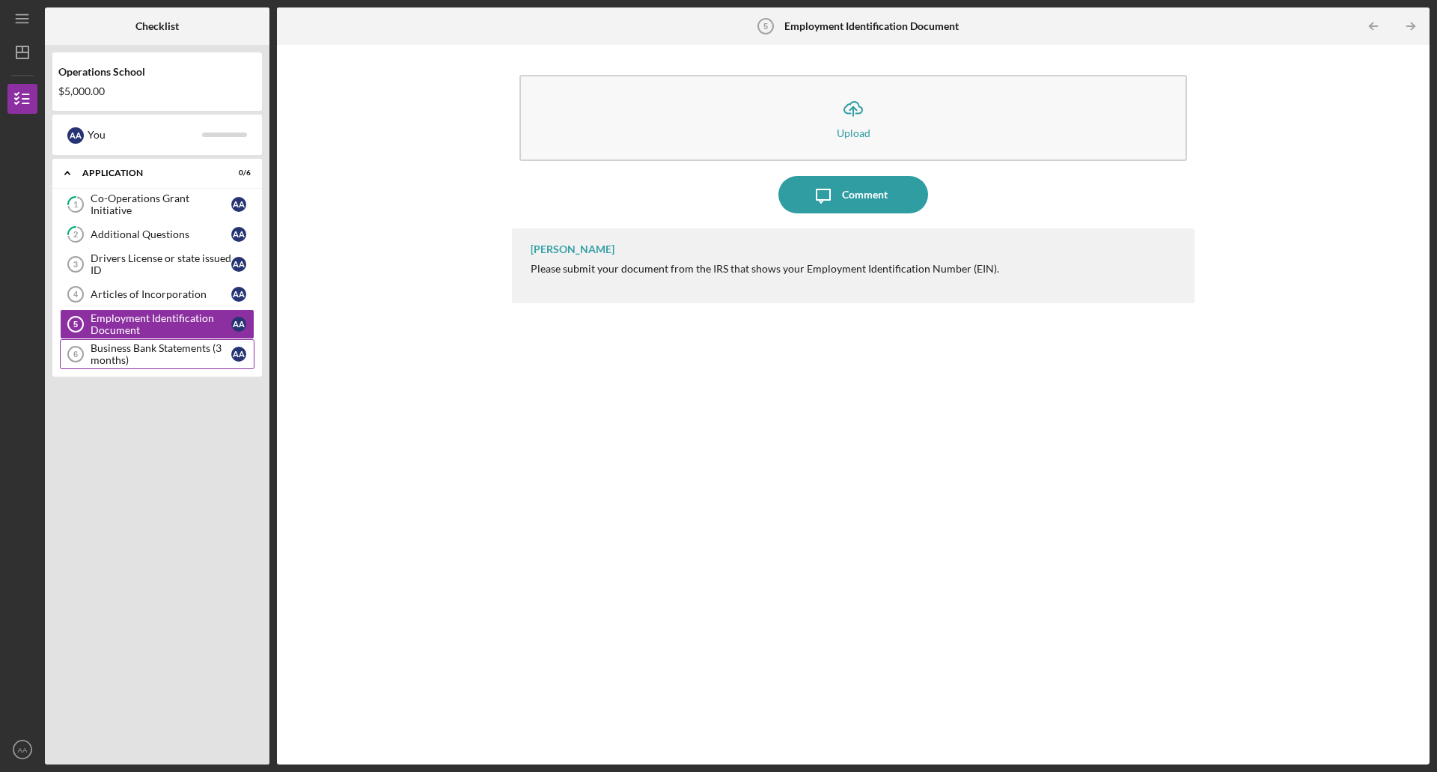
click at [121, 359] on div "Business Bank Statements (3 months)" at bounding box center [161, 354] width 141 height 24
